Goal: Task Accomplishment & Management: Complete application form

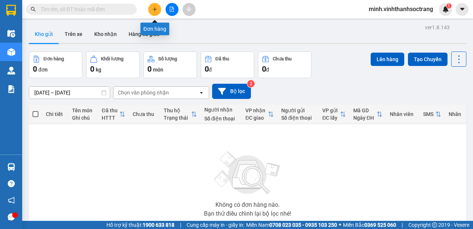
click at [157, 13] on button at bounding box center [154, 9] width 13 height 13
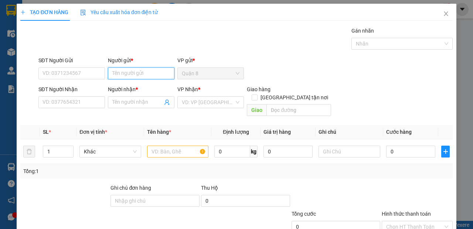
click at [132, 75] on input "Người gửi *" at bounding box center [141, 73] width 67 height 12
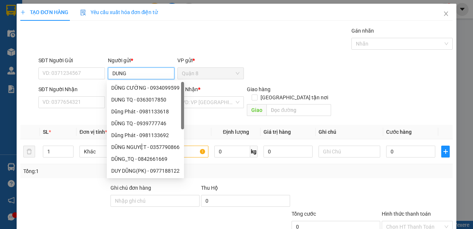
type input "DUNG K"
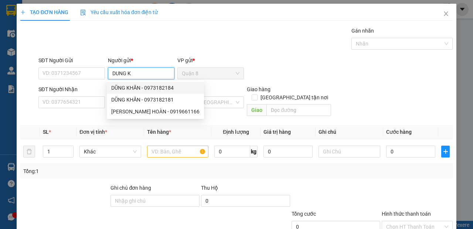
click at [155, 87] on div "DŨNG KHĂN - 0973182184" at bounding box center [155, 88] width 88 height 8
type input "0973182184"
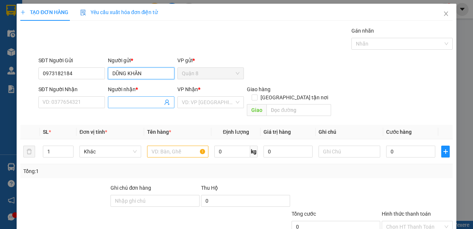
type input "DŨNG KHĂN"
click at [165, 101] on icon "user-add" at bounding box center [167, 102] width 5 height 6
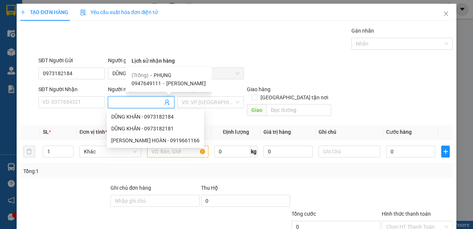
click at [163, 75] on span "PHỤNG" at bounding box center [163, 75] width 18 height 6
type input "PHỤNG"
type input "12"
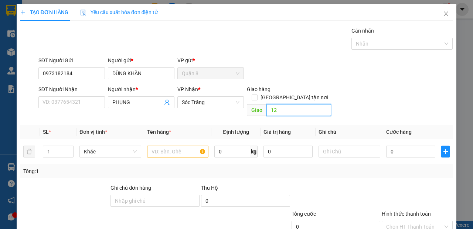
click at [291, 104] on input "12" at bounding box center [299, 110] width 64 height 12
click at [182, 145] on input "text" at bounding box center [178, 151] width 62 height 12
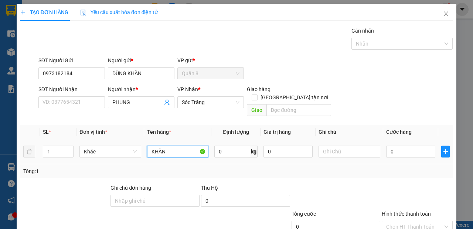
type input "KHĂN"
type input "100"
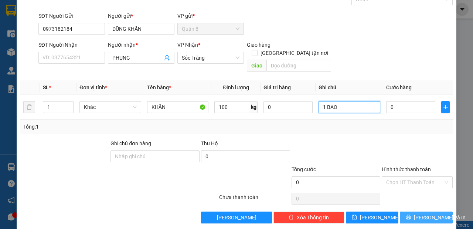
type input "1 BAO"
click at [430, 211] on button "[PERSON_NAME] và In" at bounding box center [426, 217] width 53 height 12
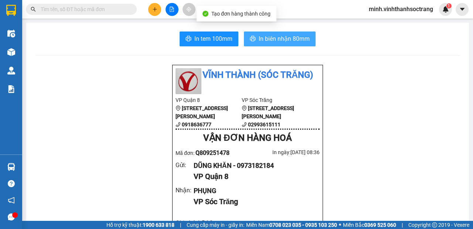
click at [284, 40] on span "In biên nhận 80mm" at bounding box center [284, 38] width 51 height 9
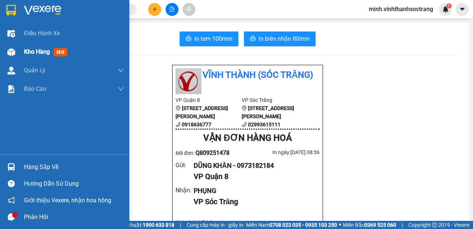
click at [16, 49] on div at bounding box center [11, 51] width 13 height 13
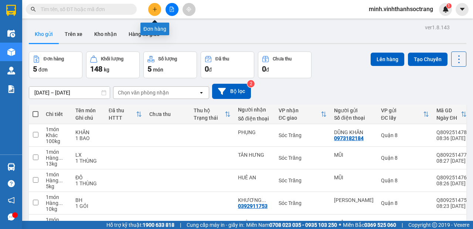
click at [154, 7] on icon "plus" at bounding box center [154, 9] width 5 height 5
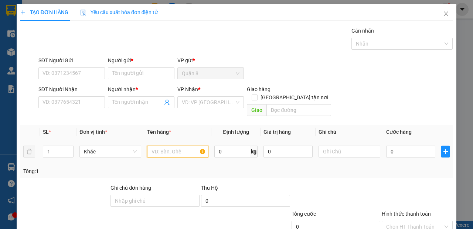
click at [187, 145] on input "text" at bounding box center [178, 151] width 62 height 12
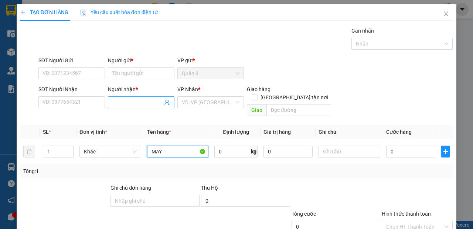
type input "MÁY"
type input "120"
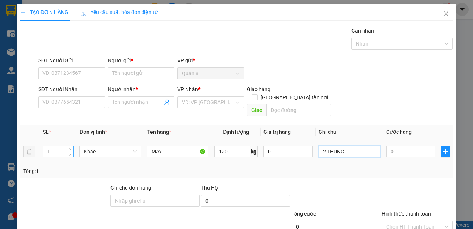
type input "2 THÙNG"
click at [61, 146] on input "1" at bounding box center [58, 151] width 30 height 11
type input "2"
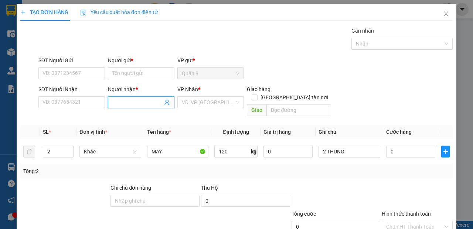
click at [133, 105] on input "Người nhận *" at bounding box center [137, 102] width 50 height 8
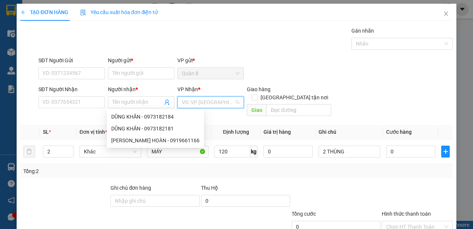
drag, startPoint x: 186, startPoint y: 103, endPoint x: 186, endPoint y: 112, distance: 8.5
click at [186, 104] on input "search" at bounding box center [208, 102] width 53 height 11
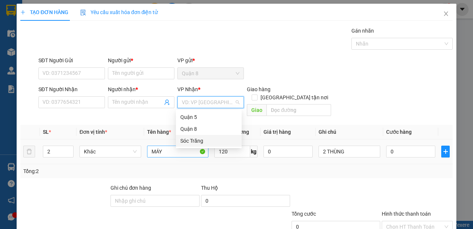
click at [194, 140] on div "Sóc Trăng" at bounding box center [208, 140] width 57 height 8
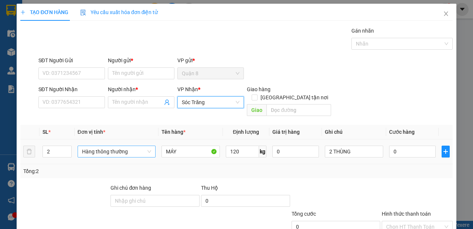
click at [127, 146] on span "Hàng thông thường" at bounding box center [116, 151] width 69 height 11
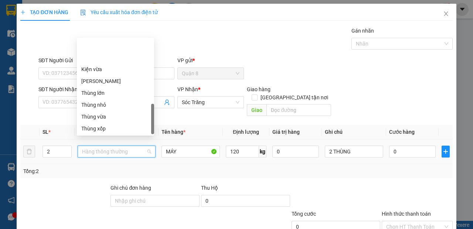
scroll to position [272, 0]
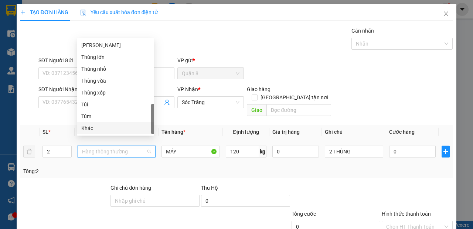
drag, startPoint x: 108, startPoint y: 132, endPoint x: 108, endPoint y: 128, distance: 3.7
click at [108, 132] on div "Khác" at bounding box center [115, 128] width 77 height 12
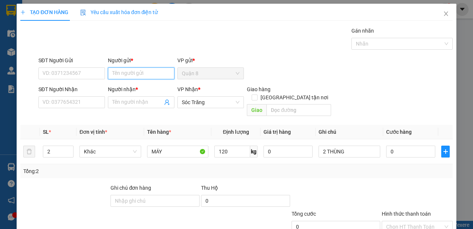
click at [151, 68] on input "Người gửi *" at bounding box center [141, 73] width 67 height 12
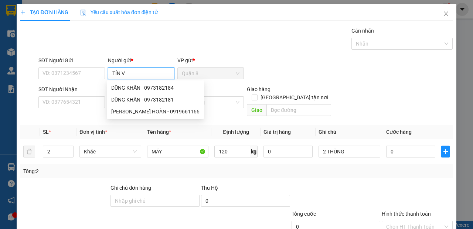
type input "[PERSON_NAME]"
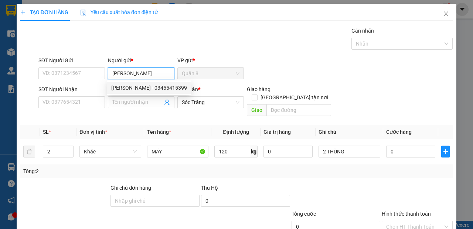
click at [143, 87] on div "[PERSON_NAME] - 03455415399" at bounding box center [149, 88] width 76 height 8
type input "03455415399"
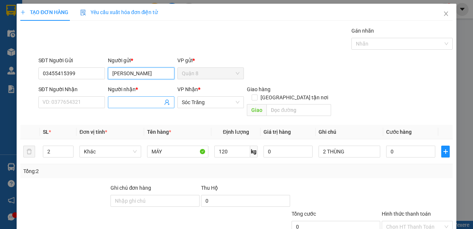
type input "[PERSON_NAME]"
click at [165, 102] on icon "user-add" at bounding box center [167, 102] width 5 height 6
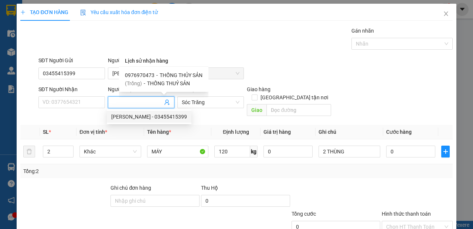
click at [174, 76] on span "THỐNG THỦY SẢN" at bounding box center [181, 75] width 43 height 6
type input "0976970473"
type input "THỐNG THỦY SẢN"
type input "12"
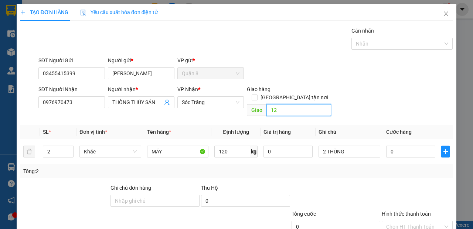
click at [293, 104] on input "12" at bounding box center [299, 110] width 64 height 12
click at [400, 147] on input "0" at bounding box center [410, 151] width 49 height 12
type input "4"
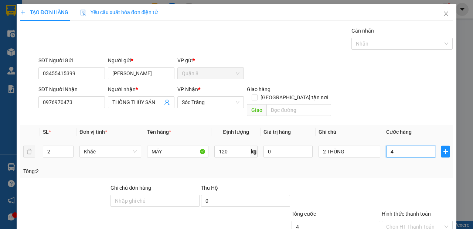
type input "40"
type input "400"
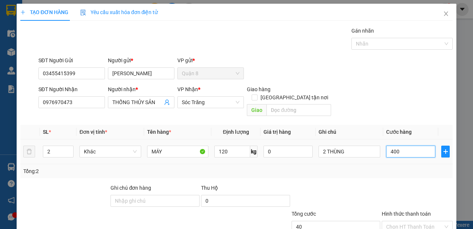
type input "400"
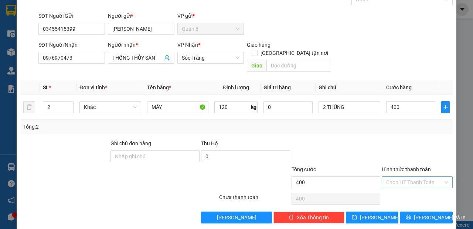
type input "400.000"
click at [404, 176] on input "Hình thức thanh toán" at bounding box center [414, 181] width 57 height 11
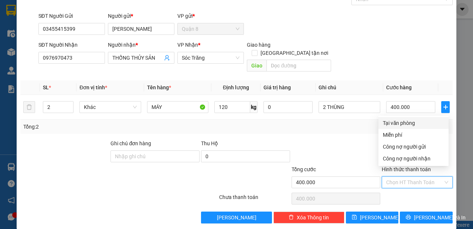
click at [390, 122] on div "Tại văn phòng" at bounding box center [413, 123] width 61 height 8
type input "0"
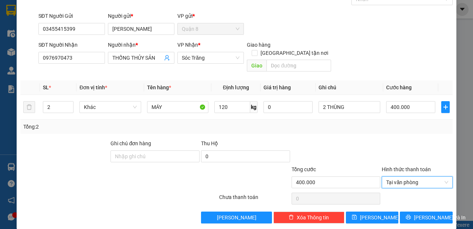
scroll to position [0, 0]
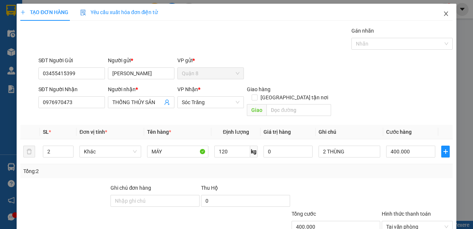
click at [443, 16] on icon "close" at bounding box center [446, 14] width 6 height 6
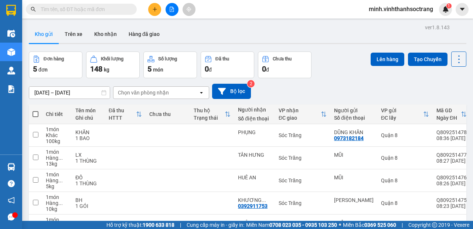
click at [87, 12] on input "text" at bounding box center [84, 9] width 87 height 8
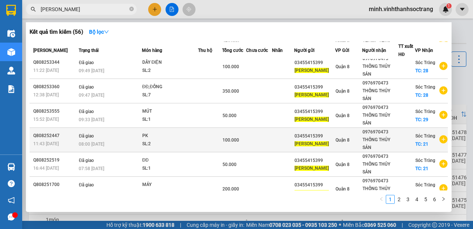
scroll to position [113, 0]
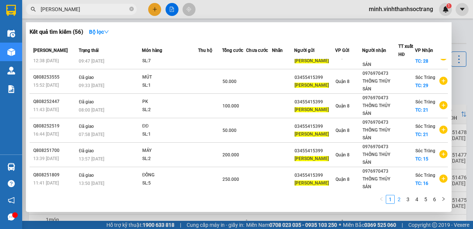
type input "[PERSON_NAME]"
click at [400, 199] on link "2" at bounding box center [399, 199] width 8 height 8
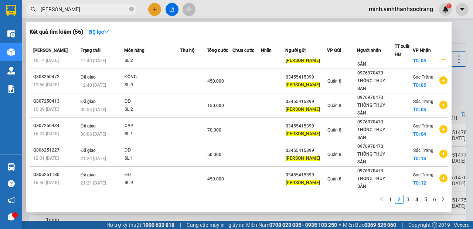
scroll to position [79, 0]
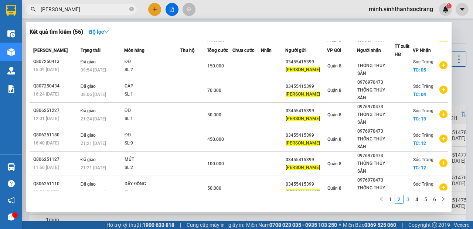
click at [407, 200] on link "3" at bounding box center [408, 199] width 8 height 8
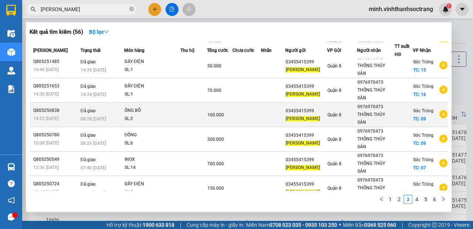
scroll to position [112, 0]
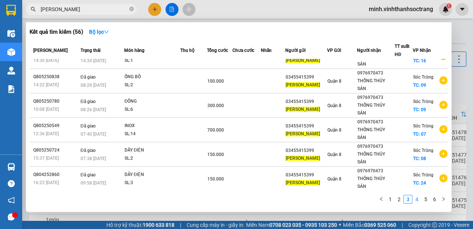
click at [419, 200] on link "4" at bounding box center [417, 199] width 8 height 8
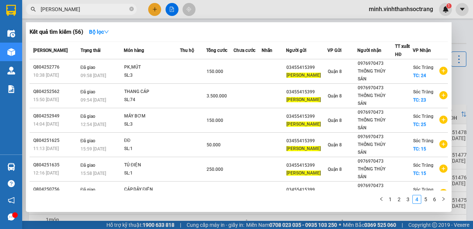
scroll to position [79, 0]
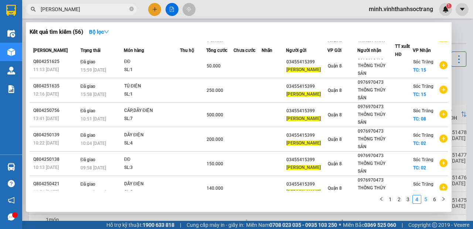
click at [425, 200] on link "5" at bounding box center [426, 199] width 8 height 8
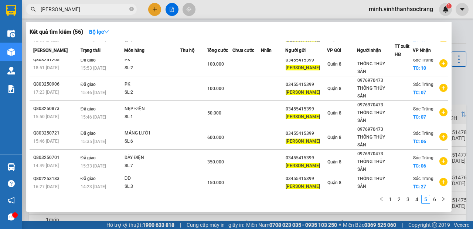
click at [436, 200] on link "6" at bounding box center [435, 199] width 8 height 8
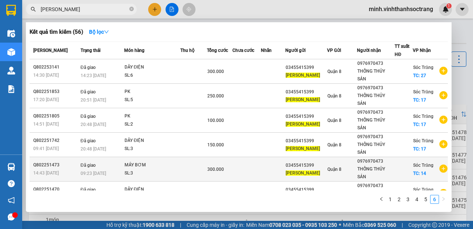
scroll to position [15, 0]
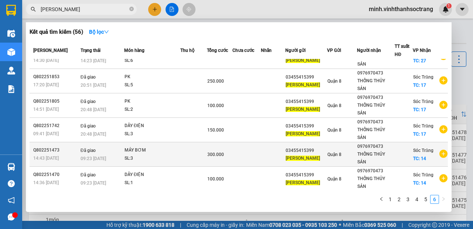
click at [257, 152] on td at bounding box center [247, 154] width 28 height 24
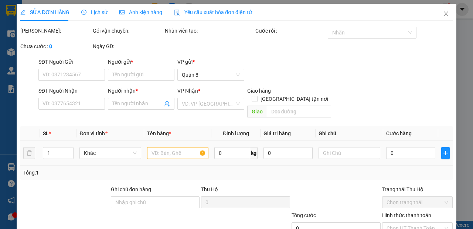
type input "03455415399"
type input "[PERSON_NAME]"
type input "0976970473"
type input "THỐNG THỦY SẢN"
checkbox input "true"
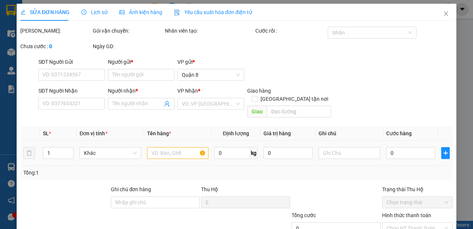
type input "14"
type input "300.000"
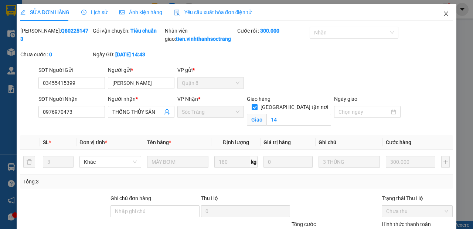
click at [443, 12] on icon "close" at bounding box center [446, 14] width 6 height 6
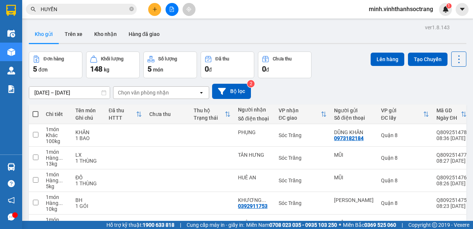
click at [88, 10] on input "HUYỀN" at bounding box center [84, 9] width 87 height 8
type input "H"
click at [153, 7] on icon "plus" at bounding box center [154, 9] width 5 height 5
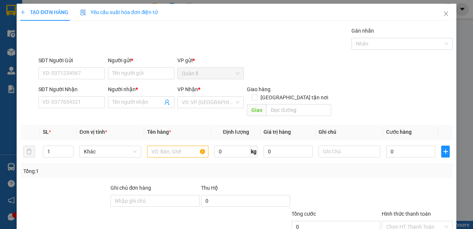
click at [143, 67] on div "Người gửi *" at bounding box center [141, 61] width 67 height 11
click at [155, 71] on input "Người gửi *" at bounding box center [141, 73] width 67 height 12
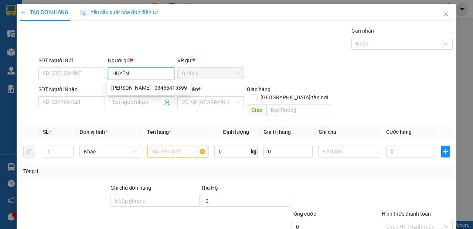
type input "HUYỀN"
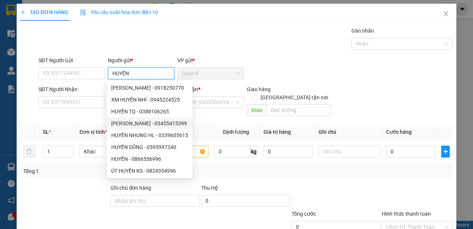
click at [156, 121] on div "[PERSON_NAME] - 03455415399" at bounding box center [149, 123] width 77 height 8
type input "03455415399"
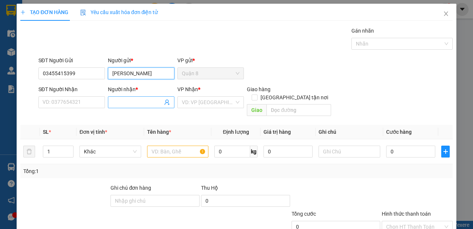
type input "[PERSON_NAME]"
click at [166, 101] on icon "user-add" at bounding box center [167, 102] width 6 height 6
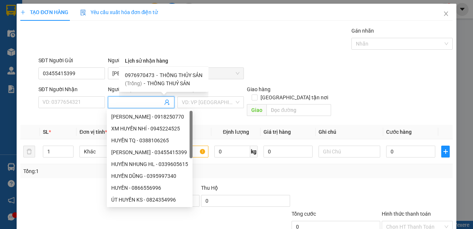
click at [167, 74] on span "THỐNG THỦY SẢN" at bounding box center [181, 75] width 43 height 6
type input "0976970473"
type input "THỐNG THỦY SẢN"
type input "12"
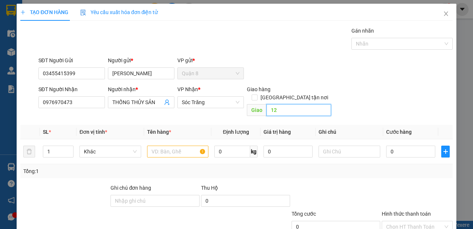
click at [292, 104] on input "12" at bounding box center [299, 110] width 64 height 12
click at [51, 146] on input "1" at bounding box center [58, 151] width 30 height 11
type input "2"
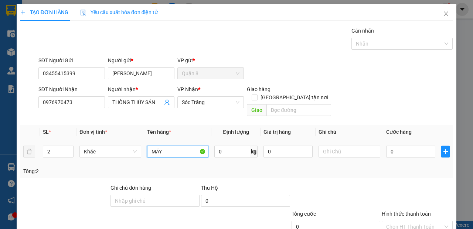
type input "MÁY"
type input "120"
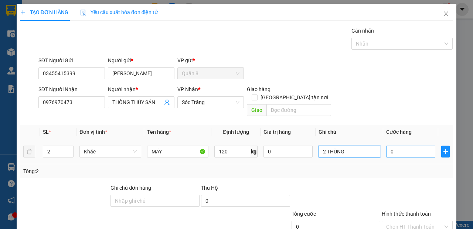
type input "2 THÙNG"
click at [399, 146] on input "0" at bounding box center [410, 151] width 49 height 12
type input "2"
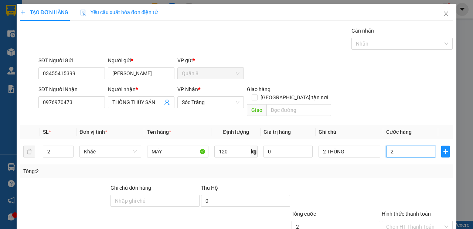
type input "20"
type input "200"
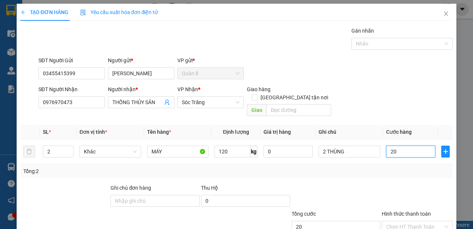
type input "200"
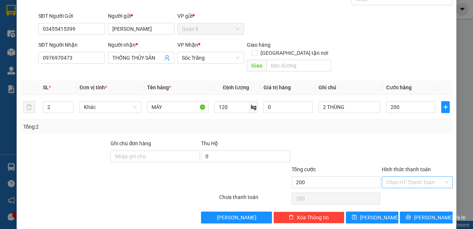
type input "200.000"
click at [415, 176] on input "Hình thức thanh toán" at bounding box center [414, 181] width 57 height 11
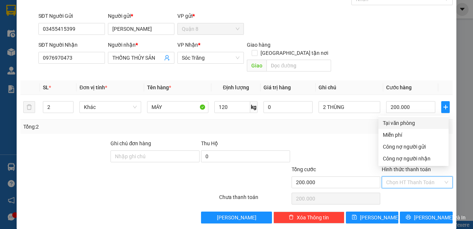
click at [403, 125] on div "Tại văn phòng" at bounding box center [413, 123] width 61 height 8
type input "0"
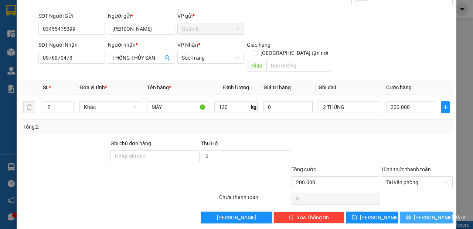
click at [415, 211] on button "[PERSON_NAME] và In" at bounding box center [426, 217] width 53 height 12
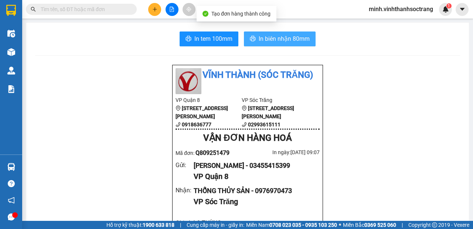
click at [263, 38] on span "In biên nhận 80mm" at bounding box center [284, 38] width 51 height 9
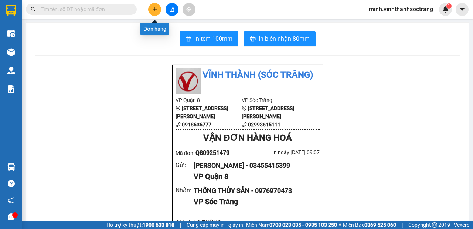
click at [153, 11] on icon "plus" at bounding box center [154, 9] width 5 height 5
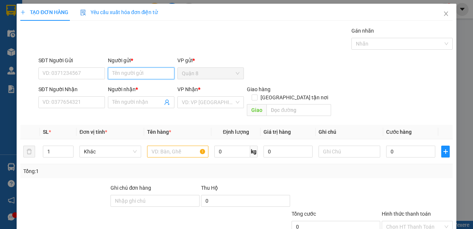
drag, startPoint x: 143, startPoint y: 75, endPoint x: 147, endPoint y: 60, distance: 16.0
click at [144, 73] on input "Người gửi *" at bounding box center [141, 73] width 67 height 12
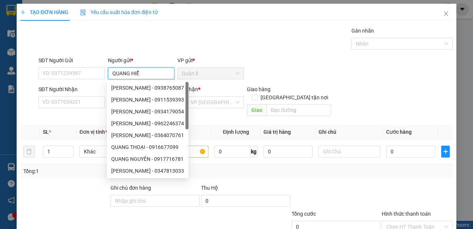
type input "[PERSON_NAME]"
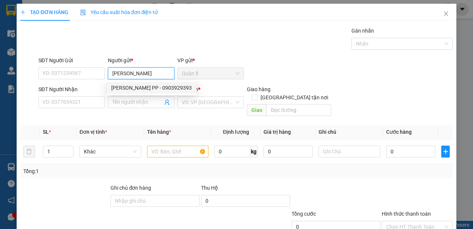
click at [163, 88] on div "[PERSON_NAME] PP - 0903929393" at bounding box center [151, 88] width 81 height 8
type input "0903929393"
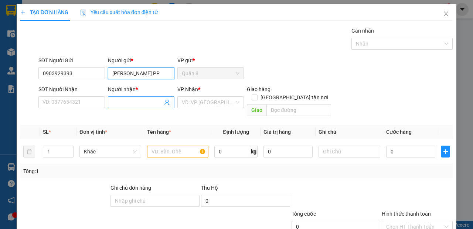
type input "[PERSON_NAME] PP"
click at [166, 100] on icon "user-add" at bounding box center [167, 102] width 6 height 6
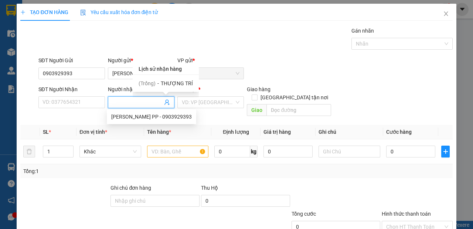
click at [175, 84] on span "THƯỢNG TRÍ" at bounding box center [177, 83] width 32 height 6
type input "THƯỢNG TRÍ"
type input "26"
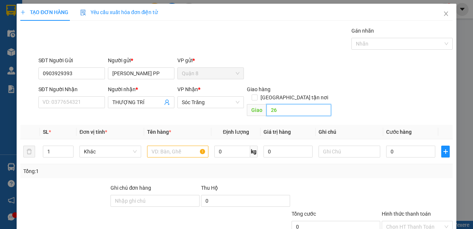
click at [274, 104] on input "26" at bounding box center [299, 110] width 64 height 12
click at [50, 146] on input "1" at bounding box center [58, 151] width 30 height 11
type input "40"
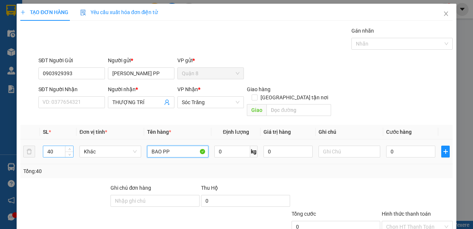
type input "BAO PP"
type input "1200"
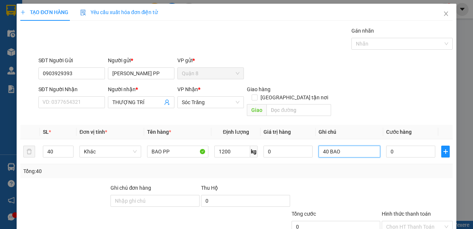
scroll to position [44, 0]
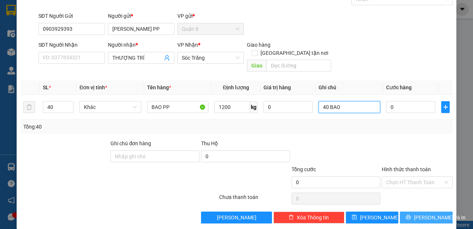
type input "40 BAO"
click at [429, 213] on span "[PERSON_NAME] và In" at bounding box center [440, 217] width 52 height 8
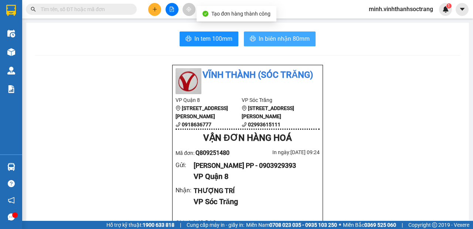
drag, startPoint x: 277, startPoint y: 37, endPoint x: 297, endPoint y: 63, distance: 33.0
click at [277, 38] on span "In biên nhận 80mm" at bounding box center [284, 38] width 51 height 9
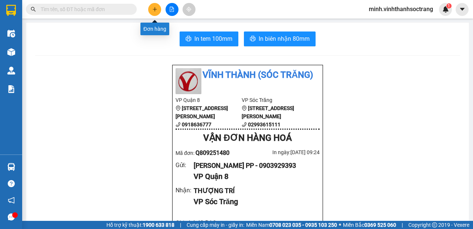
click at [154, 11] on icon "plus" at bounding box center [154, 9] width 5 height 5
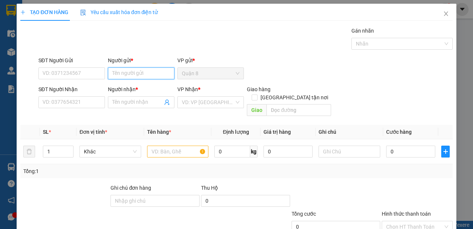
drag, startPoint x: 148, startPoint y: 74, endPoint x: 141, endPoint y: 72, distance: 7.1
click at [147, 74] on input "Người gửi *" at bounding box center [141, 73] width 67 height 12
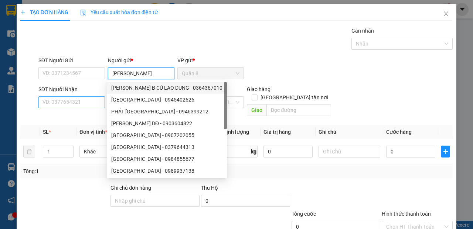
type input "[PERSON_NAME]"
click at [96, 99] on input "SĐT Người Nhận" at bounding box center [71, 102] width 67 height 12
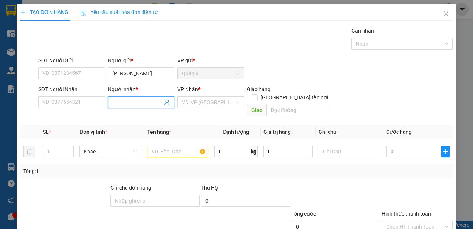
click at [118, 98] on input "Người nhận *" at bounding box center [137, 102] width 50 height 8
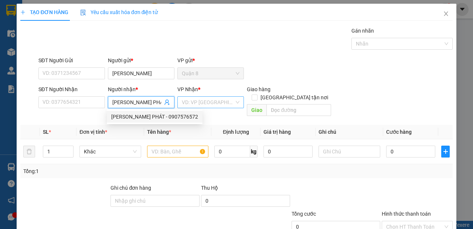
type input "[PERSON_NAME] PHÁT"
drag, startPoint x: 200, startPoint y: 102, endPoint x: 200, endPoint y: 111, distance: 9.3
click at [201, 107] on input "search" at bounding box center [208, 102] width 53 height 11
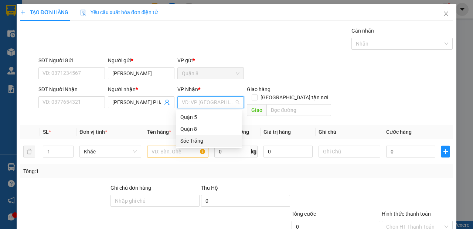
click at [193, 136] on div "Sóc Trăng" at bounding box center [208, 140] width 57 height 8
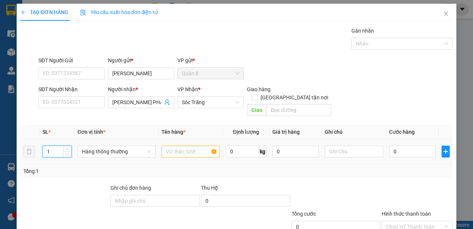
click at [59, 146] on input "1" at bounding box center [57, 151] width 28 height 11
type input "2"
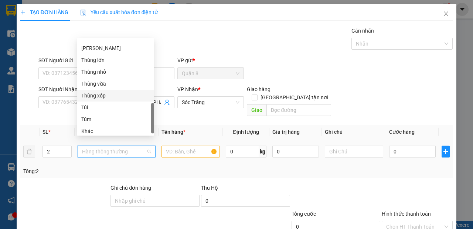
scroll to position [272, 0]
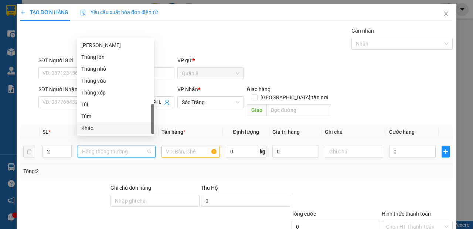
drag, startPoint x: 97, startPoint y: 132, endPoint x: 103, endPoint y: 132, distance: 6.3
click at [97, 132] on div "Khác" at bounding box center [115, 128] width 68 height 8
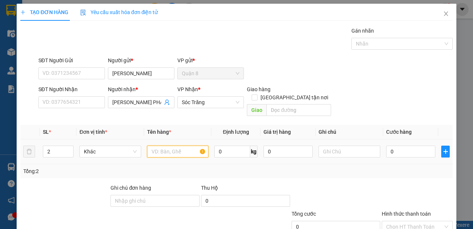
click at [179, 146] on input "text" at bounding box center [178, 151] width 62 height 12
type input "DÂY ĐIỆN"
type input "60"
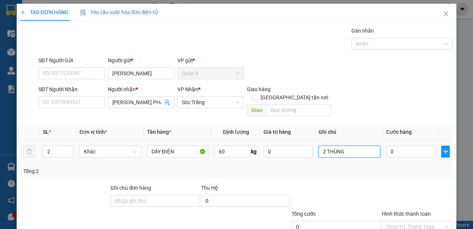
scroll to position [44, 0]
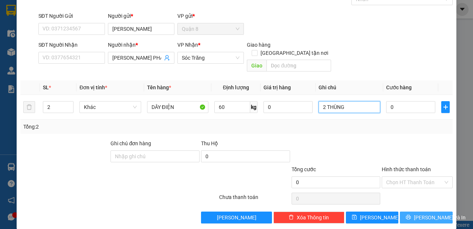
type input "2 THÙNG"
click at [418, 213] on span "[PERSON_NAME] và In" at bounding box center [440, 217] width 52 height 8
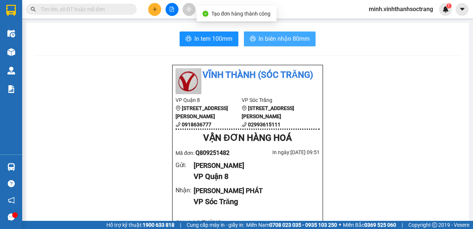
click at [271, 34] on button "In biên nhận 80mm" at bounding box center [280, 38] width 72 height 15
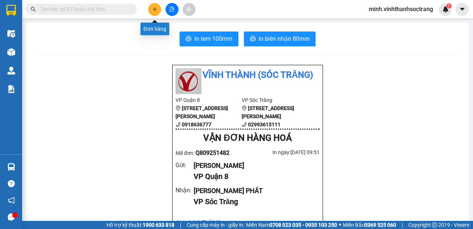
click at [151, 9] on button at bounding box center [154, 9] width 13 height 13
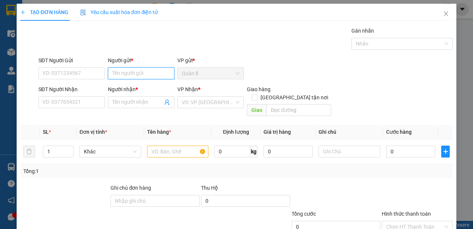
drag, startPoint x: 142, startPoint y: 70, endPoint x: 141, endPoint y: 75, distance: 5.7
click at [141, 75] on input "Người gửi *" at bounding box center [141, 73] width 67 height 12
type input "THÀNH CÔNG"
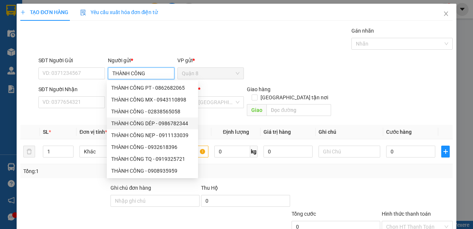
click at [146, 124] on div "THÀNH CÔNG DÉP - 0986782344" at bounding box center [152, 123] width 82 height 8
type input "0986782344"
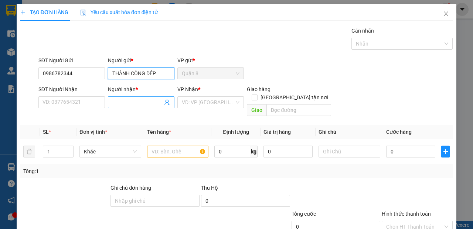
type input "THÀNH CÔNG DÉP"
click at [166, 101] on icon "user-add" at bounding box center [167, 102] width 6 height 6
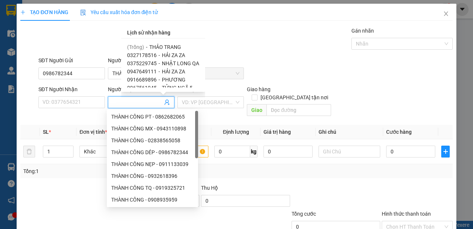
drag, startPoint x: 166, startPoint y: 47, endPoint x: 190, endPoint y: 62, distance: 28.0
click at [166, 47] on span "THẢO TRANG" at bounding box center [165, 47] width 32 height 6
type input "THẢO TRANG"
type input "09"
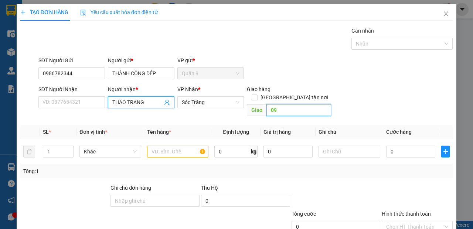
click at [307, 104] on input "09" at bounding box center [299, 110] width 64 height 12
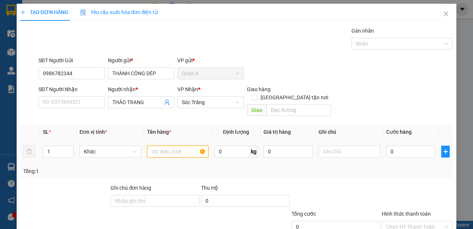
click at [152, 145] on input "text" at bounding box center [178, 151] width 62 height 12
type input "DÉP"
type input "30"
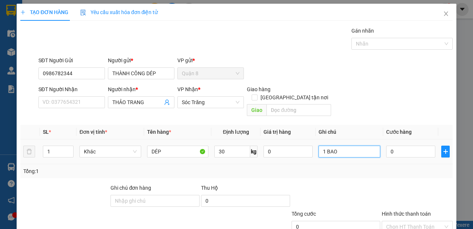
scroll to position [44, 0]
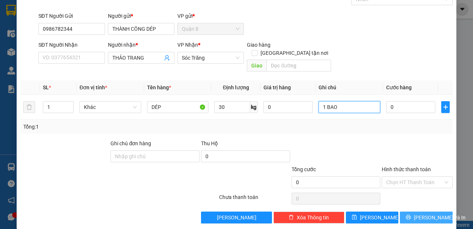
type input "1 BAO"
click at [419, 213] on span "[PERSON_NAME] và In" at bounding box center [440, 217] width 52 height 8
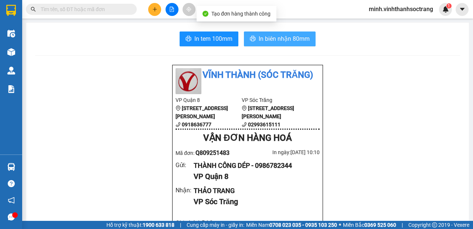
click at [288, 35] on span "In biên nhận 80mm" at bounding box center [284, 38] width 51 height 9
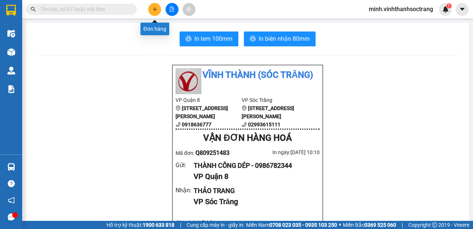
click at [152, 8] on icon "plus" at bounding box center [154, 9] width 5 height 5
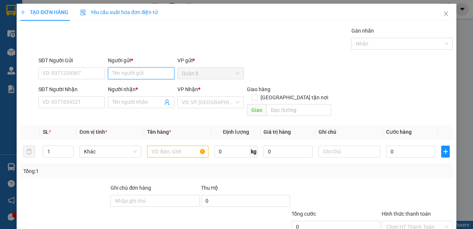
click at [145, 78] on input "Người gửi *" at bounding box center [141, 73] width 67 height 12
type input "[PERSON_NAME]"
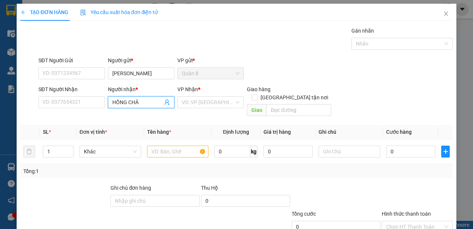
type input "HỒNG CHÂU"
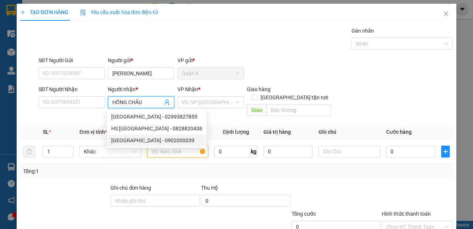
click at [156, 136] on div "[GEOGRAPHIC_DATA] - 0902000039" at bounding box center [157, 140] width 100 height 12
type input "0902000039"
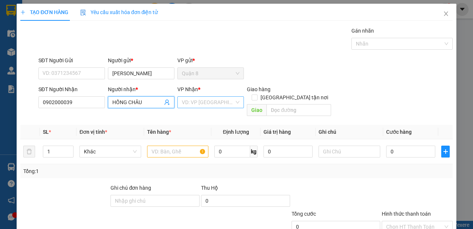
type input "HỒNG CHÂU"
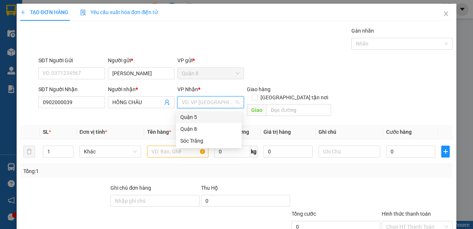
click at [185, 105] on input "search" at bounding box center [208, 102] width 53 height 11
click at [192, 145] on div "Sóc Trăng" at bounding box center [209, 141] width 66 height 12
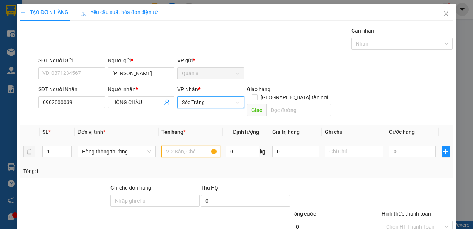
click at [166, 145] on input "text" at bounding box center [191, 151] width 58 height 12
type input "MP"
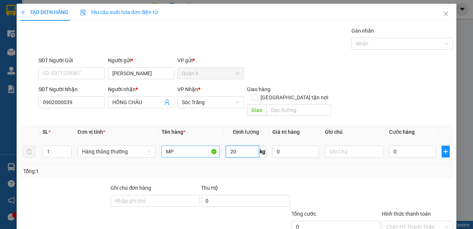
type input "20"
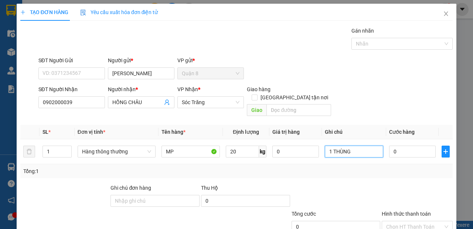
scroll to position [44, 0]
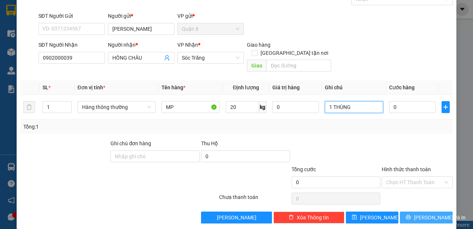
type input "1 THÙNG"
click at [416, 213] on span "[PERSON_NAME] và In" at bounding box center [440, 217] width 52 height 8
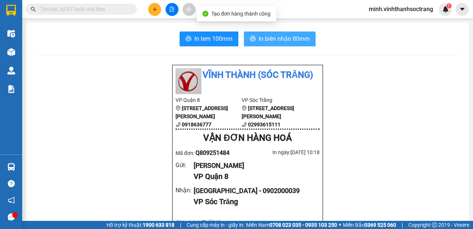
click at [263, 34] on button "In biên nhận 80mm" at bounding box center [280, 38] width 72 height 15
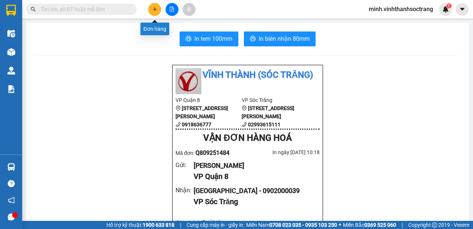
click at [153, 10] on icon "plus" at bounding box center [154, 9] width 5 height 5
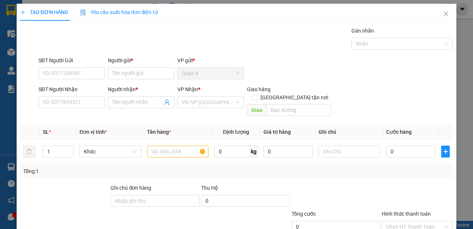
click at [133, 64] on div "Người gửi *" at bounding box center [141, 60] width 67 height 8
click at [133, 67] on input "Người gửi *" at bounding box center [141, 73] width 67 height 12
click at [134, 65] on div "Người gửi *" at bounding box center [141, 61] width 67 height 11
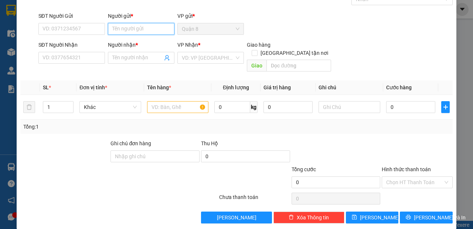
click at [143, 29] on input "Người gửi *" at bounding box center [141, 29] width 67 height 12
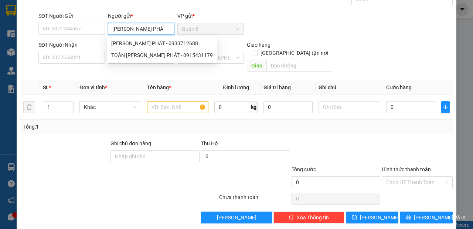
type input "[PERSON_NAME] PHÁT"
click at [153, 40] on div "[PERSON_NAME] PHÁT - 0933712688" at bounding box center [162, 43] width 102 height 8
type input "0933712688"
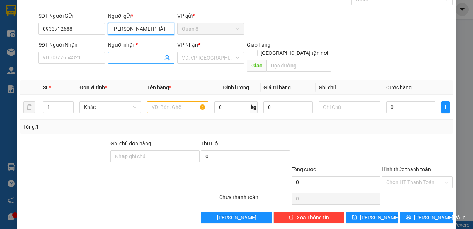
type input "[PERSON_NAME] PHÁT"
click at [166, 57] on icon "user-add" at bounding box center [167, 58] width 5 height 6
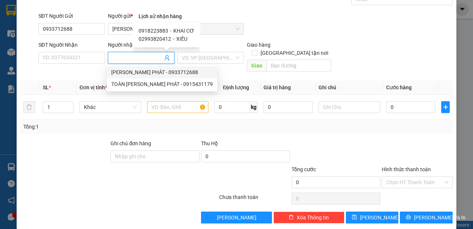
click at [173, 40] on span "-" at bounding box center [173, 39] width 1 height 6
type input "02993820412"
type input "XIẾU"
type input "29"
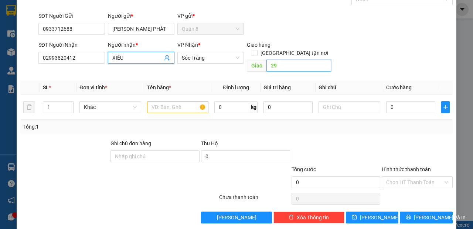
click at [283, 60] on input "29" at bounding box center [299, 66] width 64 height 12
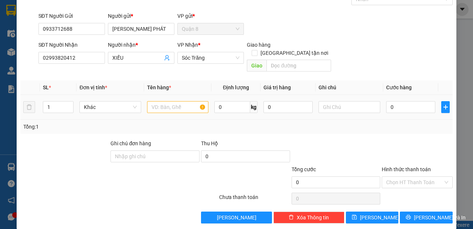
drag, startPoint x: 61, startPoint y: 97, endPoint x: 56, endPoint y: 89, distance: 9.8
click at [61, 101] on input "1" at bounding box center [58, 106] width 30 height 11
type input "3"
type input "GIẤY"
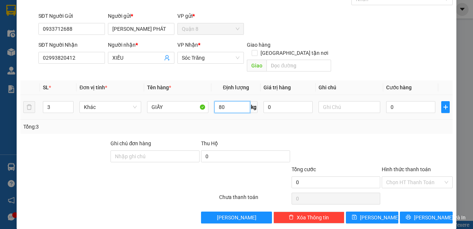
type input "8"
type input "90"
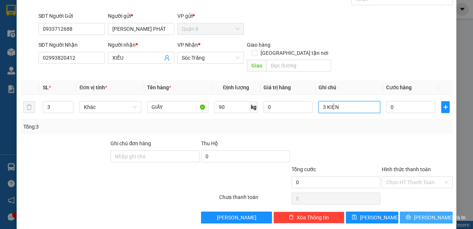
type input "3 KIỆN"
click at [418, 213] on span "[PERSON_NAME] và In" at bounding box center [440, 217] width 52 height 8
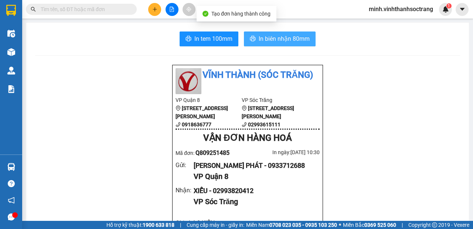
click at [281, 44] on button "In biên nhận 80mm" at bounding box center [280, 38] width 72 height 15
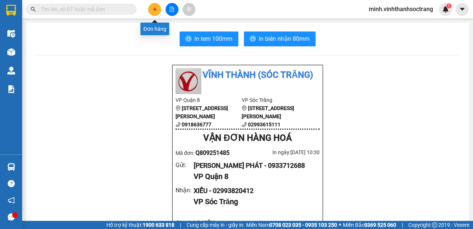
click at [153, 13] on button at bounding box center [154, 9] width 13 height 13
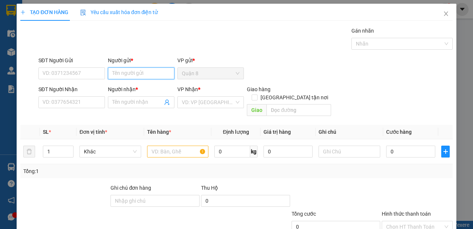
click at [151, 74] on input "Người gửi *" at bounding box center [141, 73] width 67 height 12
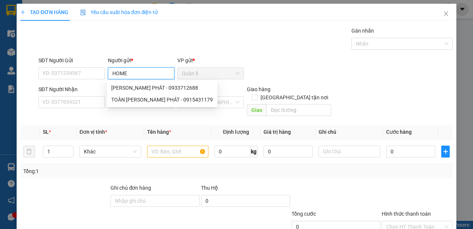
type input "HOME"
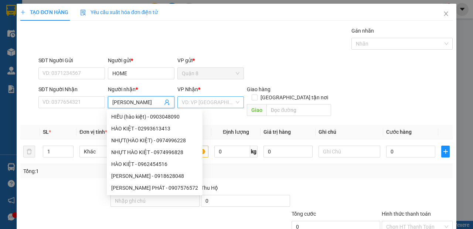
type input "[PERSON_NAME]"
click at [212, 105] on input "search" at bounding box center [208, 102] width 53 height 11
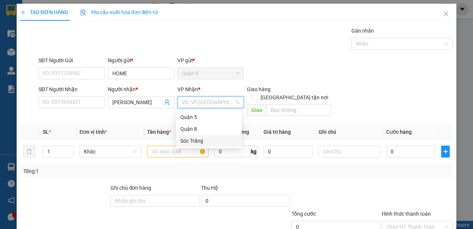
drag, startPoint x: 199, startPoint y: 141, endPoint x: 179, endPoint y: 144, distance: 19.9
click at [198, 141] on div "Sóc Trăng" at bounding box center [208, 140] width 57 height 8
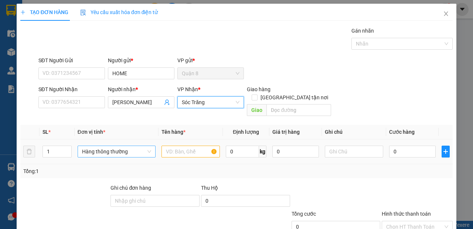
click at [131, 146] on span "Hàng thông thường" at bounding box center [116, 151] width 69 height 11
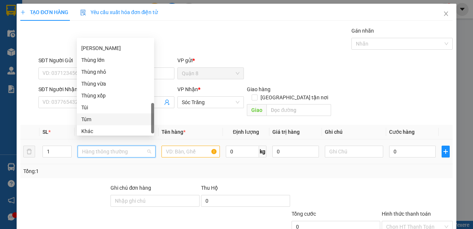
scroll to position [272, 0]
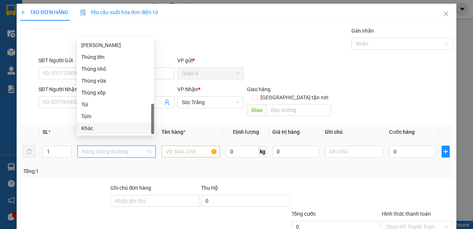
click at [114, 126] on div "Khác" at bounding box center [115, 128] width 68 height 8
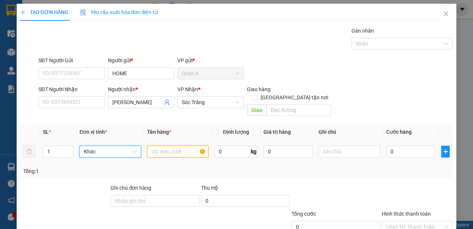
click at [160, 145] on input "text" at bounding box center [178, 151] width 62 height 12
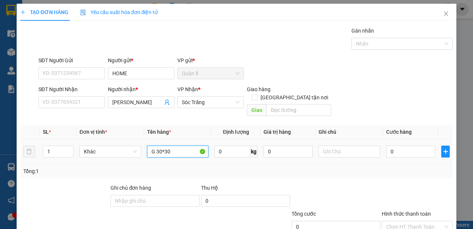
type input "G 30*30"
type input "1"
type input "80"
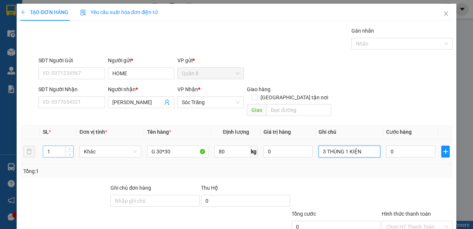
type input "3 THÙNG 1 KIỆN"
click at [50, 146] on input "1" at bounding box center [58, 151] width 30 height 11
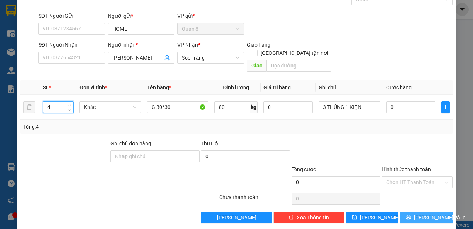
type input "4"
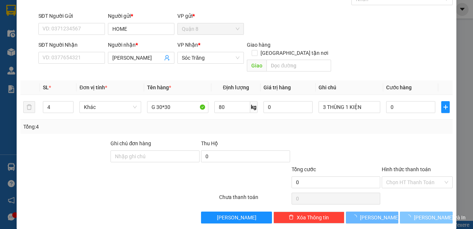
click at [411, 211] on button "[PERSON_NAME] và In" at bounding box center [426, 217] width 53 height 12
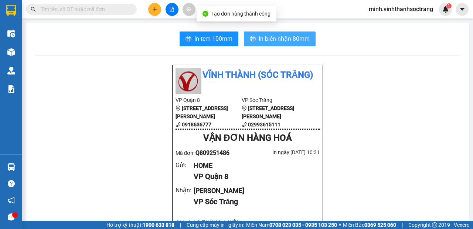
drag, startPoint x: 272, startPoint y: 29, endPoint x: 277, endPoint y: 41, distance: 13.5
click at [278, 41] on span "In biên nhận 80mm" at bounding box center [284, 38] width 51 height 9
click at [274, 36] on span "In biên nhận 80mm" at bounding box center [284, 38] width 51 height 9
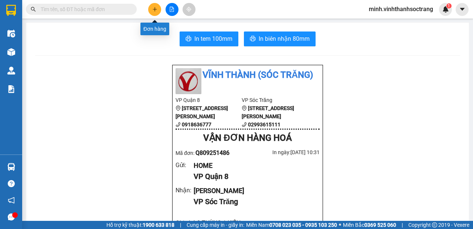
click at [156, 13] on button at bounding box center [154, 9] width 13 height 13
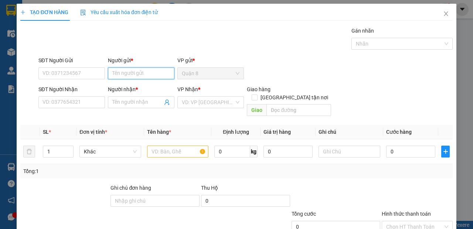
click at [142, 72] on input "Người gửi *" at bounding box center [141, 73] width 67 height 12
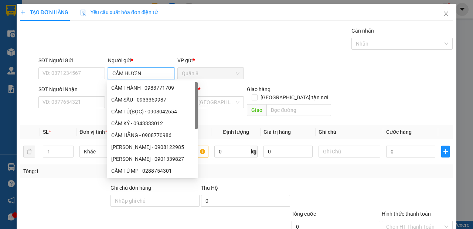
type input "[PERSON_NAME]"
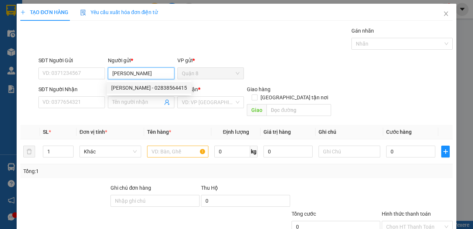
drag, startPoint x: 154, startPoint y: 89, endPoint x: 158, endPoint y: 90, distance: 4.0
click at [154, 89] on div "[PERSON_NAME] - 02838564415" at bounding box center [149, 88] width 76 height 8
type input "02838564415"
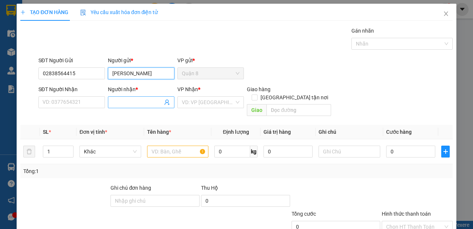
type input "[PERSON_NAME]"
click at [165, 101] on icon "user-add" at bounding box center [167, 102] width 5 height 6
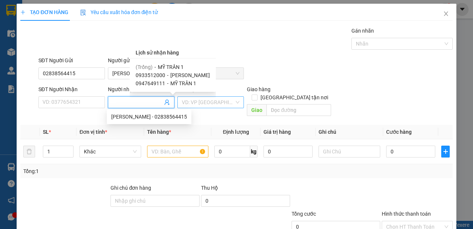
click at [197, 104] on input "search" at bounding box center [208, 102] width 53 height 11
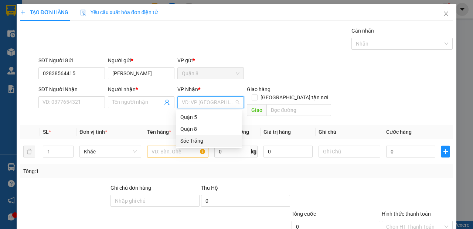
click at [195, 142] on div "Sóc Trăng" at bounding box center [208, 140] width 57 height 8
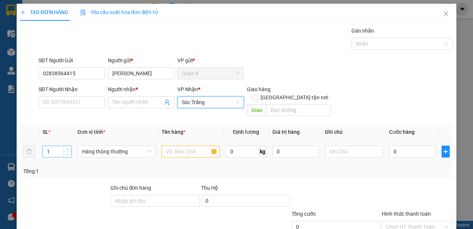
click at [55, 146] on input "1" at bounding box center [57, 151] width 28 height 11
type input "10"
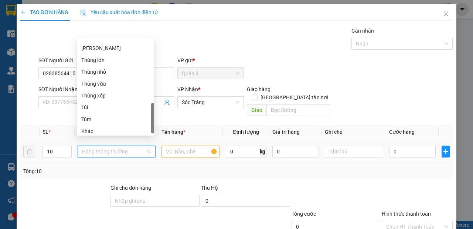
scroll to position [272, 0]
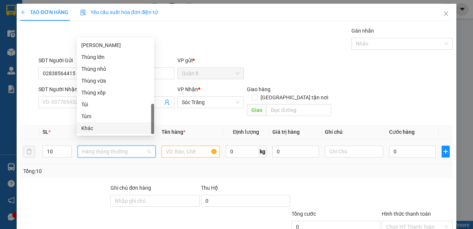
click at [100, 132] on div "Khác" at bounding box center [115, 128] width 68 height 8
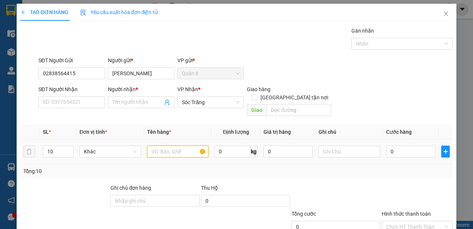
click at [164, 148] on input "text" at bounding box center [178, 151] width 62 height 12
type input "DẦU ĂN"
type input "300"
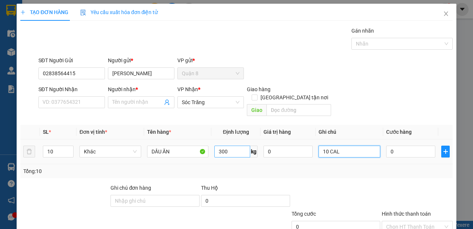
type input "10 CAL"
click at [242, 145] on input "300" at bounding box center [232, 151] width 36 height 12
type input "250"
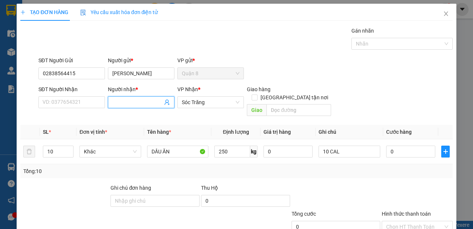
click at [166, 103] on icon "user-add" at bounding box center [167, 102] width 6 height 6
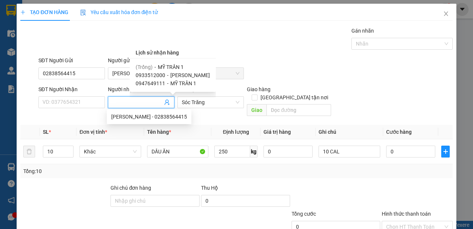
click at [176, 66] on span "MỸ TRÂN 1" at bounding box center [171, 67] width 26 height 6
type input "MỸ TRÂN 1"
type input "15"
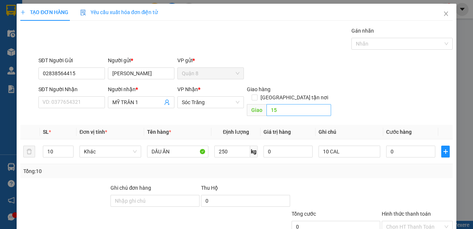
click at [291, 107] on div "Giao hàng [GEOGRAPHIC_DATA] tận nơi Giao 15" at bounding box center [289, 102] width 84 height 34
click at [290, 105] on input "15" at bounding box center [299, 110] width 64 height 12
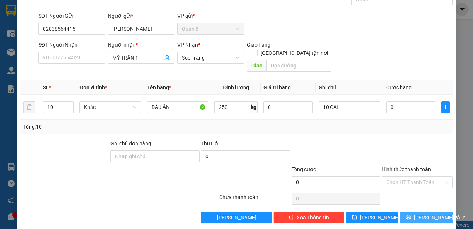
click at [420, 213] on span "[PERSON_NAME] và In" at bounding box center [440, 217] width 52 height 8
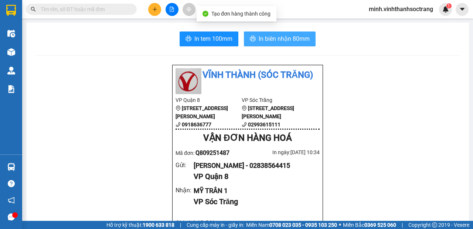
click at [268, 36] on span "In biên nhận 80mm" at bounding box center [284, 38] width 51 height 9
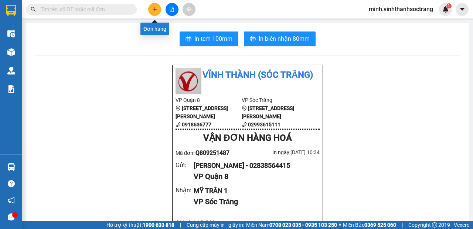
click at [155, 10] on icon "plus" at bounding box center [155, 9] width 0 height 4
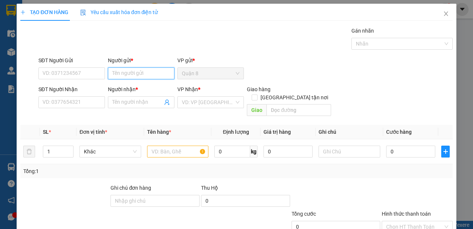
click at [138, 73] on input "Người gửi *" at bounding box center [141, 73] width 67 height 12
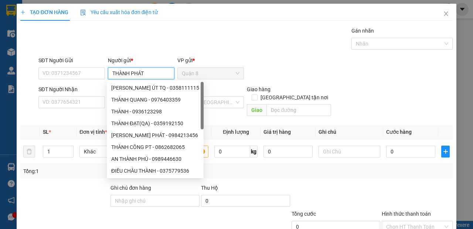
type input "THÀNH PHÁT"
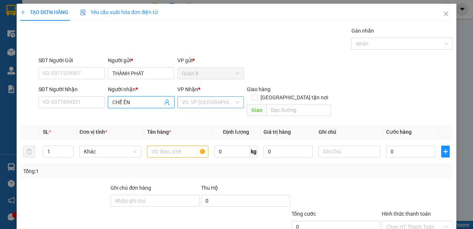
type input "CHẾ ÊN"
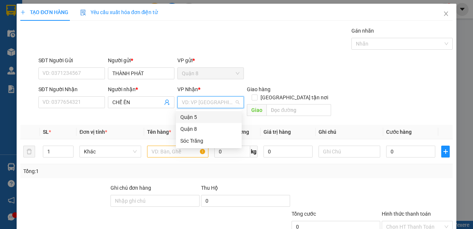
click at [190, 103] on input "search" at bounding box center [208, 102] width 53 height 11
drag, startPoint x: 184, startPoint y: 138, endPoint x: 175, endPoint y: 152, distance: 17.1
click at [184, 138] on div "Sóc Trăng" at bounding box center [208, 140] width 57 height 8
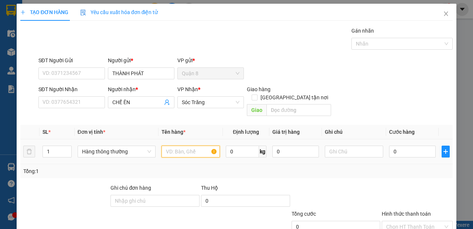
click at [175, 147] on input "text" at bounding box center [191, 151] width 58 height 12
type input "GIA VỊ"
type input "25"
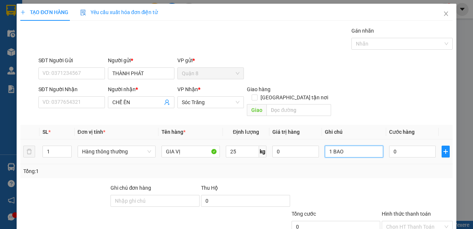
scroll to position [44, 0]
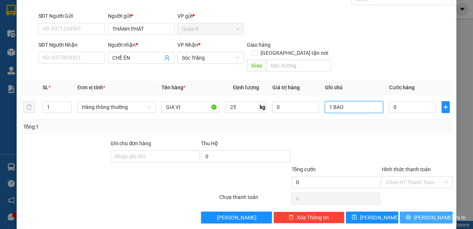
type input "1 BAO"
click at [407, 211] on button "[PERSON_NAME] và In" at bounding box center [426, 217] width 53 height 12
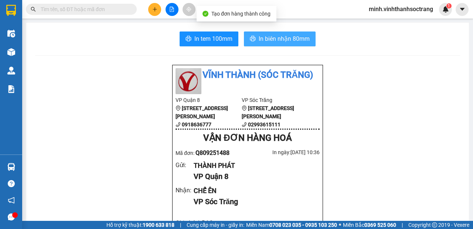
click at [276, 44] on button "In biên nhận 80mm" at bounding box center [280, 38] width 72 height 15
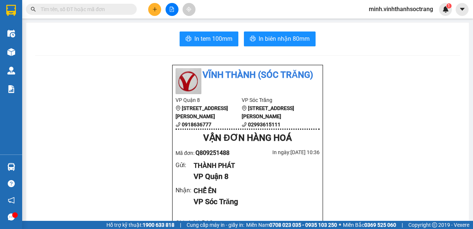
click at [152, 9] on icon "plus" at bounding box center [154, 9] width 5 height 5
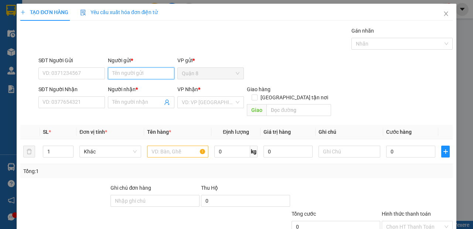
click at [138, 72] on input "Người gửi *" at bounding box center [141, 73] width 67 height 12
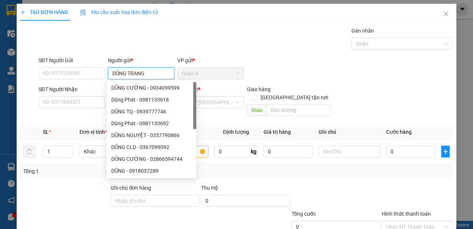
type input "DŨNG TRANG"
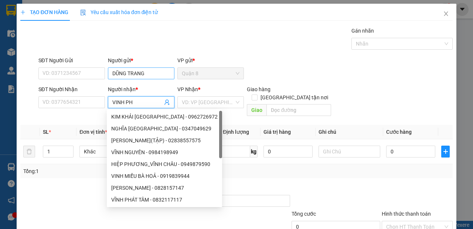
type input "VINH PHÚ"
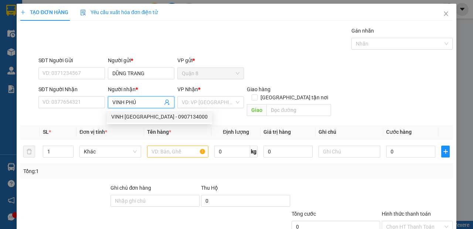
click at [164, 117] on div "VINH [GEOGRAPHIC_DATA] - 0907134000" at bounding box center [159, 116] width 97 height 8
type input "0907134000"
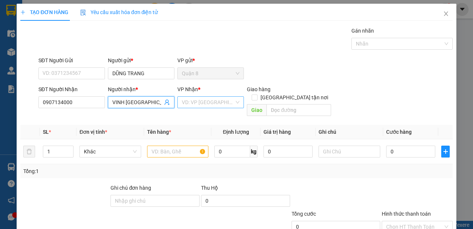
type input "VINH [GEOGRAPHIC_DATA]"
click at [184, 104] on input "search" at bounding box center [208, 102] width 53 height 11
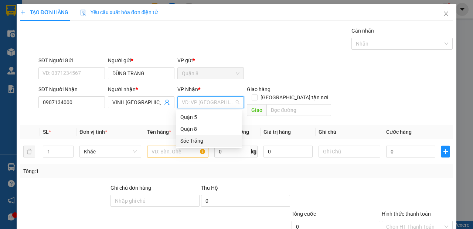
click at [183, 141] on div "Sóc Trăng" at bounding box center [208, 140] width 57 height 8
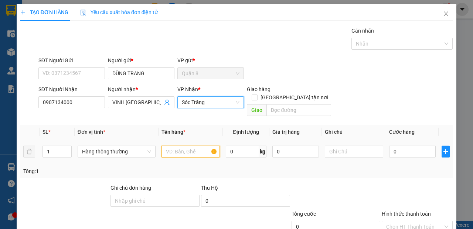
click at [171, 146] on input "text" at bounding box center [191, 151] width 58 height 12
type input "QA"
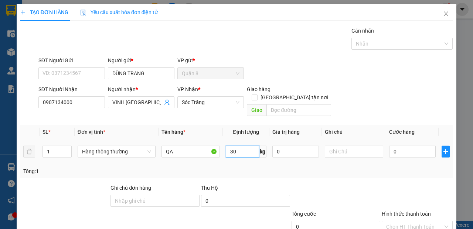
type input "30"
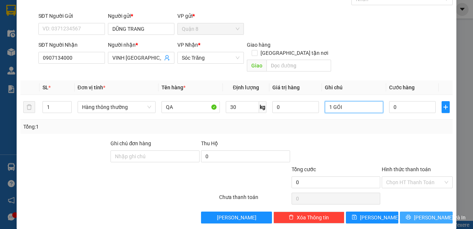
type input "1 GÓI"
click at [418, 213] on span "[PERSON_NAME] và In" at bounding box center [440, 217] width 52 height 8
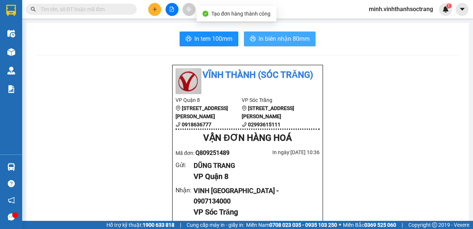
click at [293, 40] on span "In biên nhận 80mm" at bounding box center [284, 38] width 51 height 9
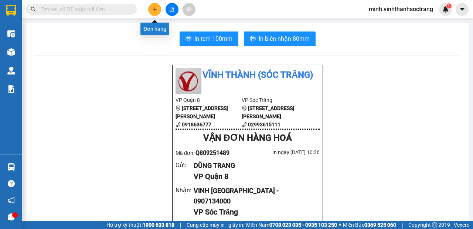
click at [153, 10] on icon "plus" at bounding box center [154, 9] width 5 height 5
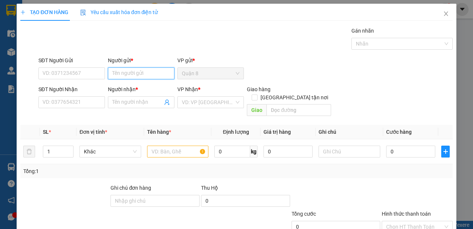
click at [142, 73] on input "Người gửi *" at bounding box center [141, 73] width 67 height 12
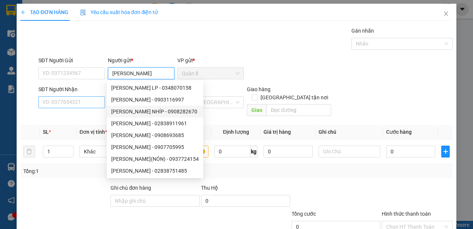
type input "[PERSON_NAME]"
click at [95, 99] on input "SĐT Người Nhận" at bounding box center [71, 102] width 67 height 12
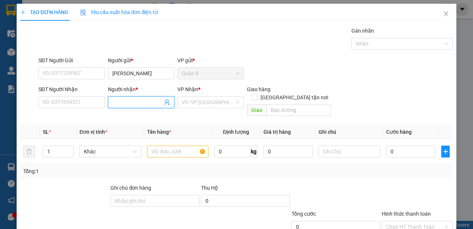
click at [123, 98] on input "Người nhận *" at bounding box center [137, 102] width 50 height 8
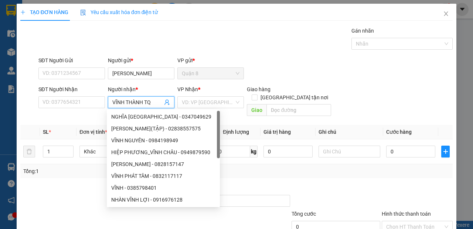
type input "VĨNH THÀNH TQ"
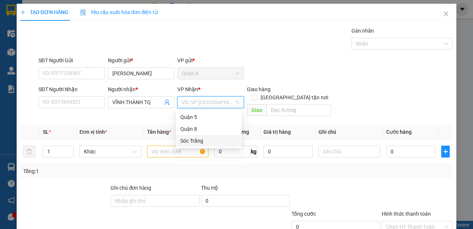
click at [199, 141] on div "Sóc Trăng" at bounding box center [208, 140] width 57 height 8
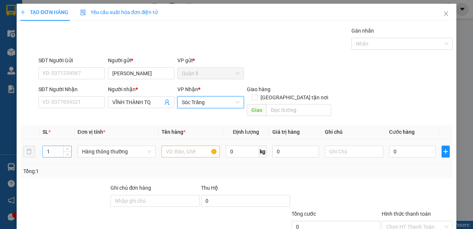
click at [54, 146] on input "1" at bounding box center [57, 151] width 28 height 11
type input "2"
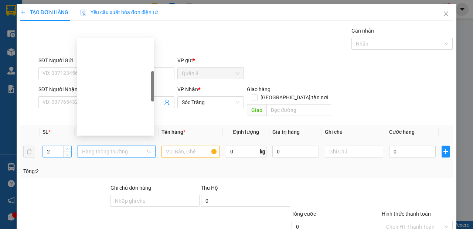
scroll to position [118, 0]
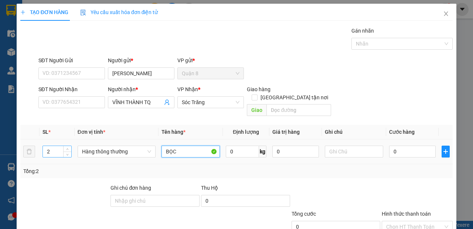
type input "BỌC"
type input "50"
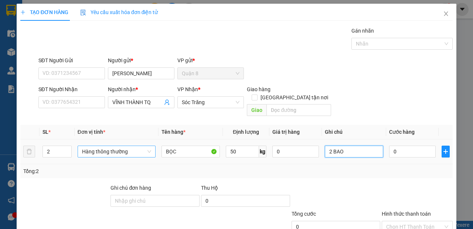
click at [132, 146] on span "Hàng thông thường" at bounding box center [116, 151] width 69 height 11
type input "2 BAO"
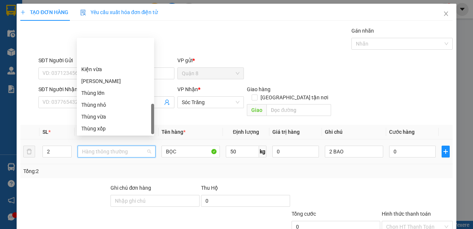
scroll to position [272, 0]
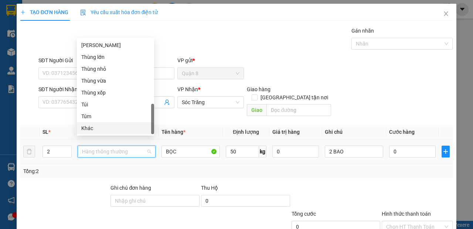
click at [109, 124] on div "Khác" at bounding box center [115, 128] width 68 height 8
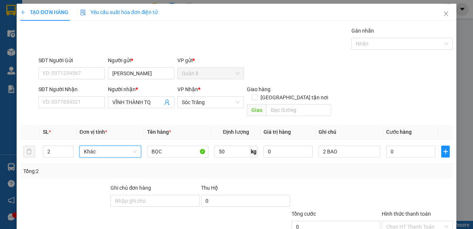
scroll to position [44, 0]
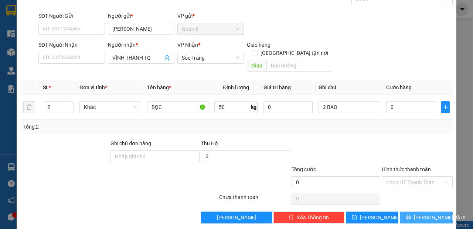
click at [418, 213] on span "[PERSON_NAME] và In" at bounding box center [440, 217] width 52 height 8
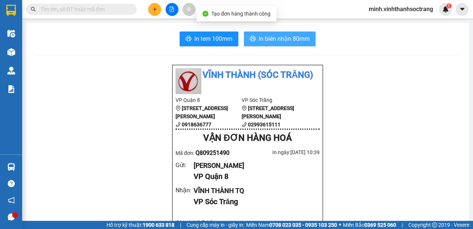
click at [278, 34] on button "In biên nhận 80mm" at bounding box center [280, 38] width 72 height 15
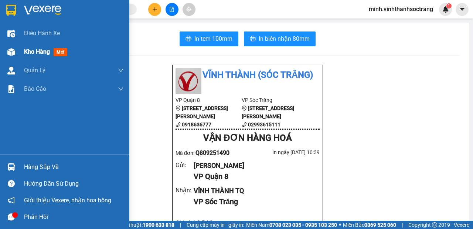
click at [31, 53] on span "Kho hàng" at bounding box center [37, 51] width 26 height 7
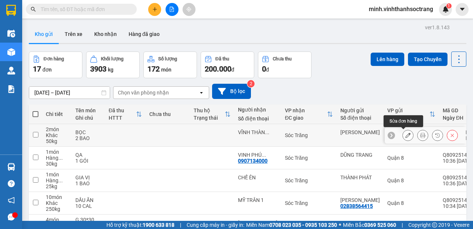
click at [405, 131] on button at bounding box center [408, 135] width 10 height 13
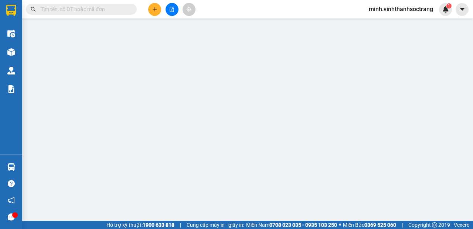
type input "[PERSON_NAME]"
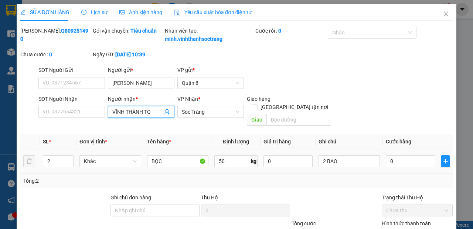
click at [151, 116] on input "VĨNH THÀNH TQ" at bounding box center [137, 112] width 50 height 8
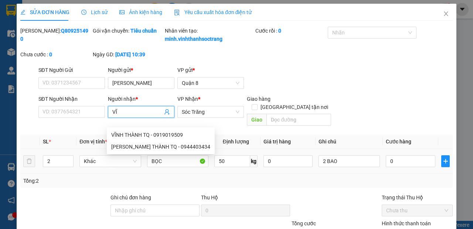
type input "V"
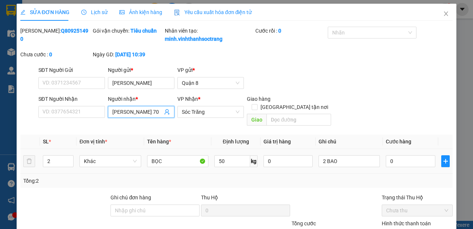
scroll to position [62, 0]
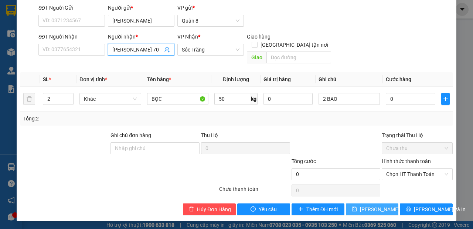
type input "[PERSON_NAME] 70"
click at [365, 210] on span "[PERSON_NAME] thay đổi" at bounding box center [389, 209] width 59 height 8
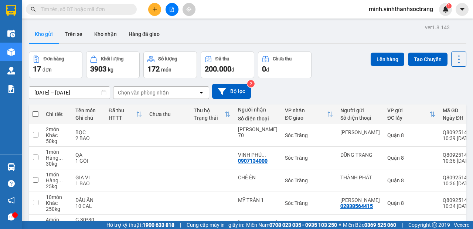
click at [151, 15] on div at bounding box center [171, 9] width 55 height 13
click at [154, 10] on icon "plus" at bounding box center [154, 9] width 5 height 5
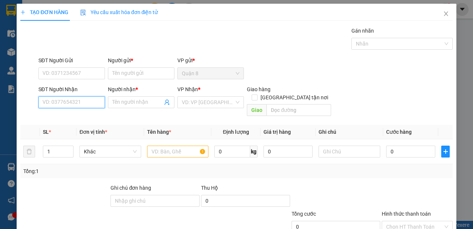
click at [77, 99] on input "SĐT Người Nhận" at bounding box center [71, 102] width 67 height 12
type input "0945247494"
click at [78, 116] on div "0945247494 - KIỆT" at bounding box center [71, 116] width 57 height 8
type input "KIỆT"
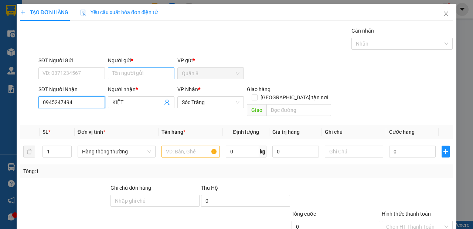
type input "0945247494"
click at [132, 72] on input "Người gửi *" at bounding box center [141, 73] width 67 height 12
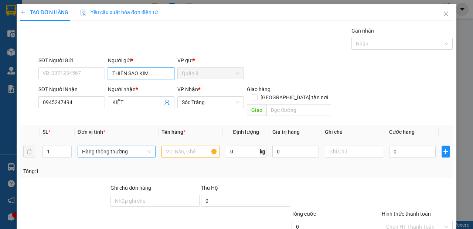
click at [129, 146] on span "Hàng thông thường" at bounding box center [116, 151] width 69 height 11
type input "THIÊN SAO KIM"
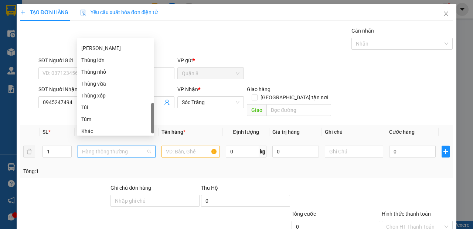
scroll to position [272, 0]
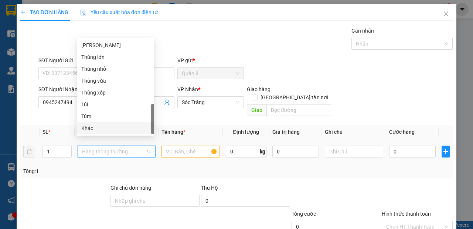
click at [120, 128] on div "Khác" at bounding box center [115, 128] width 68 height 8
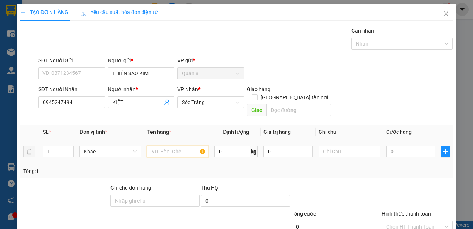
click at [159, 145] on input "text" at bounding box center [178, 151] width 62 height 12
type input "D"
type input "ĐỒ"
type input "10"
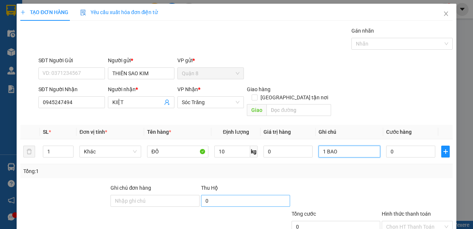
scroll to position [44, 0]
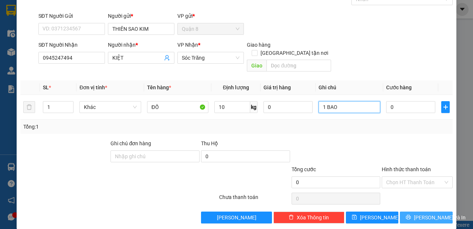
type input "1 BAO"
click at [409, 214] on icon "printer" at bounding box center [408, 216] width 5 height 5
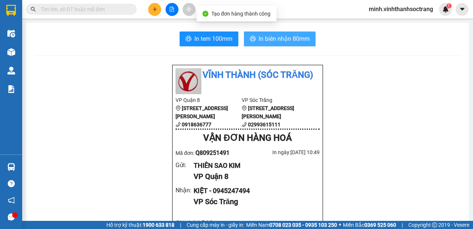
click at [273, 39] on span "In biên nhận 80mm" at bounding box center [284, 38] width 51 height 9
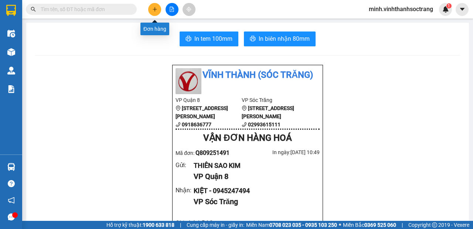
click at [160, 9] on button at bounding box center [154, 9] width 13 height 13
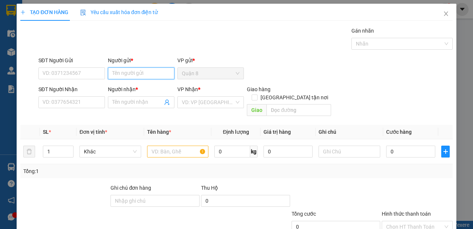
click at [141, 69] on input "Người gửi *" at bounding box center [141, 73] width 67 height 12
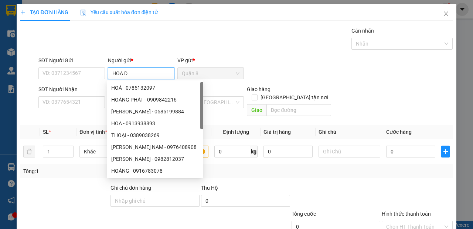
type input "HOA DC"
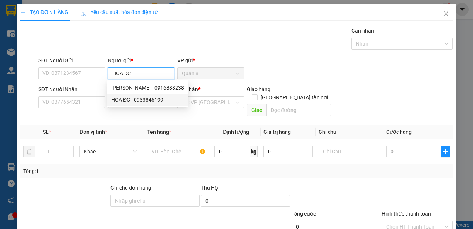
click at [149, 99] on div "HOA ĐC - 0933846199" at bounding box center [147, 99] width 73 height 8
type input "0933846199"
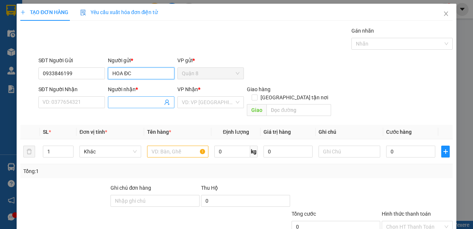
type input "HOA ĐC"
click at [167, 101] on icon "user-add" at bounding box center [167, 102] width 5 height 6
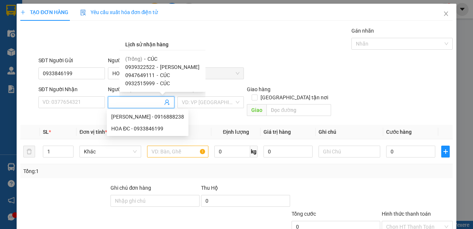
click at [174, 64] on span "[PERSON_NAME]" at bounding box center [180, 67] width 40 height 6
type input "0939322522"
type input "[PERSON_NAME]"
type input "10"
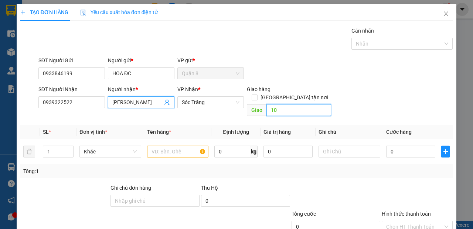
click at [293, 104] on input "10" at bounding box center [299, 110] width 64 height 12
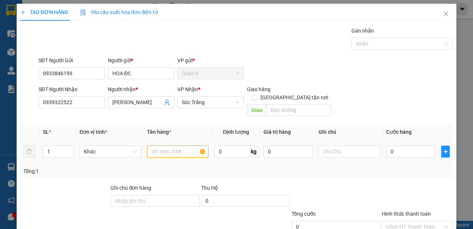
click at [158, 145] on input "text" at bounding box center [178, 151] width 62 height 12
type input "BANH"
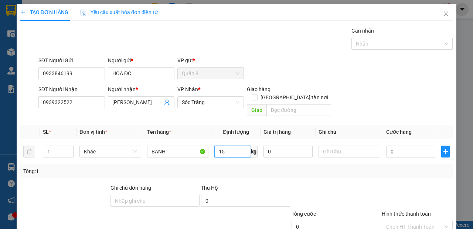
type input "15"
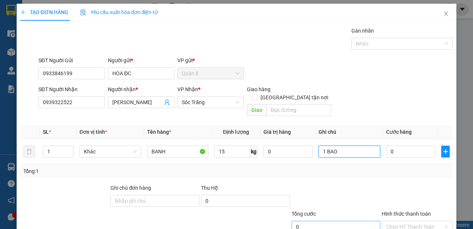
scroll to position [44, 0]
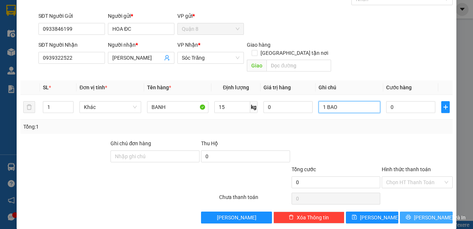
type input "1 BAO"
click at [411, 214] on icon "printer" at bounding box center [408, 216] width 5 height 5
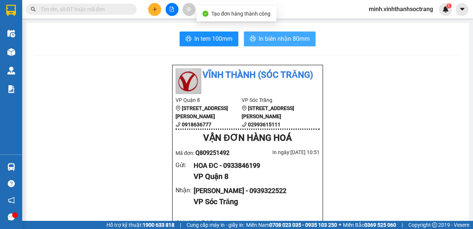
click at [267, 34] on span "In biên nhận 80mm" at bounding box center [284, 38] width 51 height 9
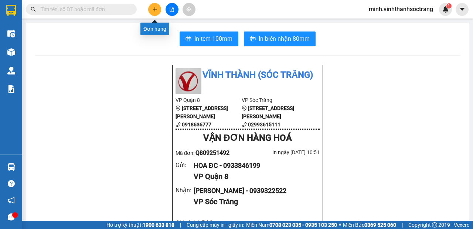
click at [152, 7] on icon "plus" at bounding box center [154, 9] width 5 height 5
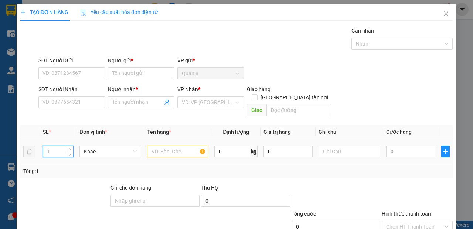
click at [59, 146] on input "1" at bounding box center [58, 151] width 30 height 11
type input "2"
type input "80"
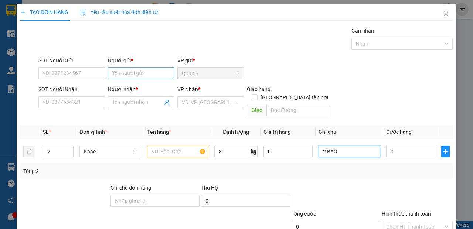
type input "2 BAO"
click at [141, 70] on input "Người gửi *" at bounding box center [141, 73] width 67 height 12
type input "CHÚ HAI"
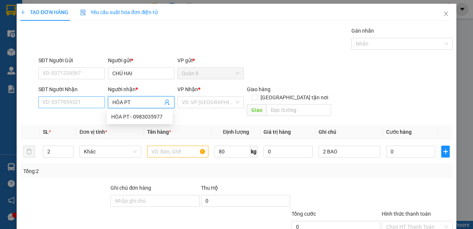
type input "HÒA PT"
drag, startPoint x: 64, startPoint y: 104, endPoint x: 65, endPoint y: 112, distance: 9.1
click at [64, 106] on input "SĐT Người Nhận" at bounding box center [71, 102] width 67 height 12
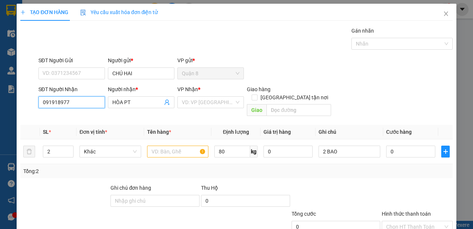
type input "0919189777"
click at [68, 117] on div "0919189777 - HOÀ" at bounding box center [71, 116] width 57 height 8
type input "HOÀ"
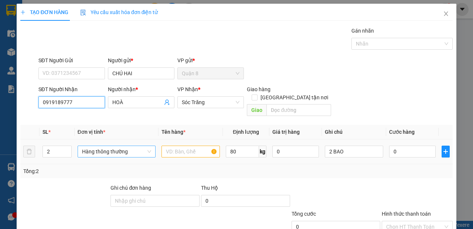
click at [135, 146] on span "Hàng thông thường" at bounding box center [116, 151] width 69 height 11
type input "0919189777"
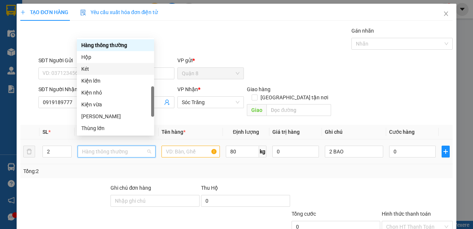
scroll to position [260, 0]
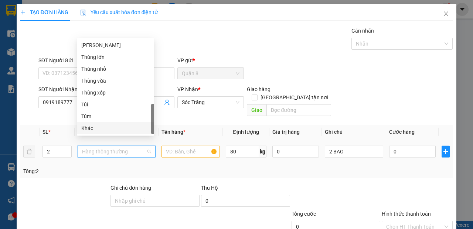
drag, startPoint x: 92, startPoint y: 127, endPoint x: 99, endPoint y: 129, distance: 7.6
click at [93, 127] on div "Khác" at bounding box center [115, 128] width 68 height 8
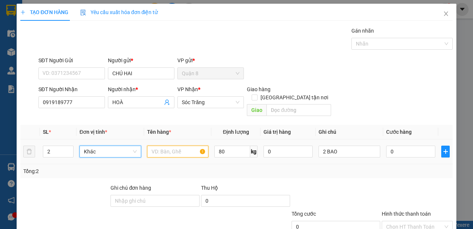
click at [159, 145] on input "text" at bounding box center [178, 151] width 62 height 12
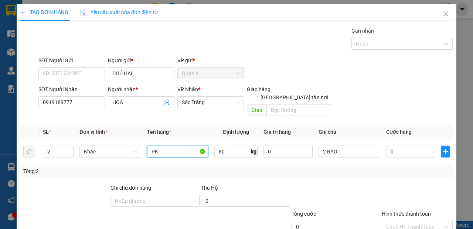
scroll to position [44, 0]
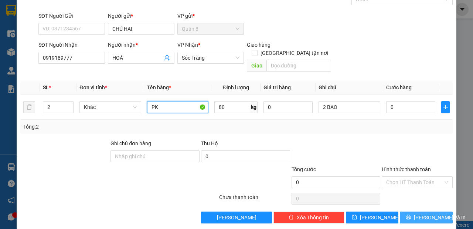
type input "PK"
click at [416, 213] on span "[PERSON_NAME] và In" at bounding box center [440, 217] width 52 height 8
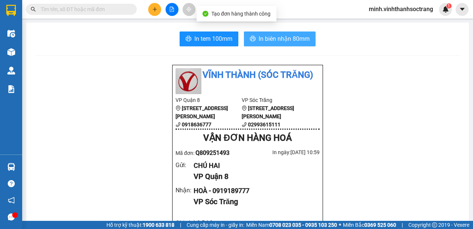
click at [259, 34] on span "In biên nhận 80mm" at bounding box center [284, 38] width 51 height 9
click at [273, 40] on span "In biên nhận 80mm" at bounding box center [284, 38] width 51 height 9
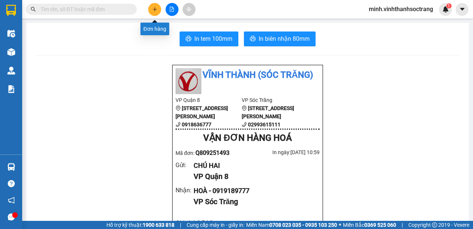
click at [155, 5] on button at bounding box center [154, 9] width 13 height 13
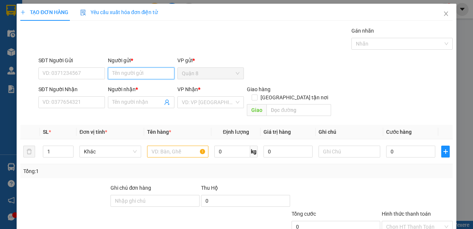
click at [144, 68] on input "Người gửi *" at bounding box center [141, 73] width 67 height 12
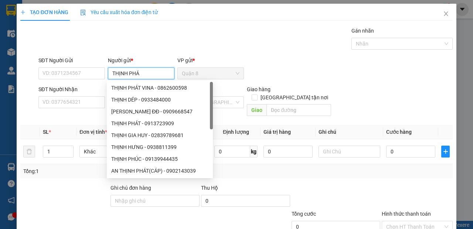
type input "THỊNH PHÁT"
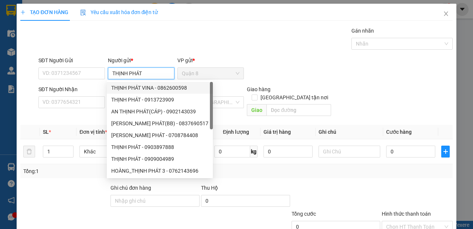
click at [165, 85] on div "THỊNH PHÁT VINA - 0862600598" at bounding box center [159, 88] width 97 height 8
type input "0862600598"
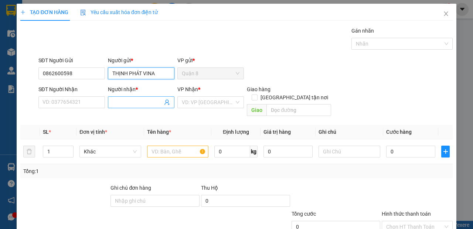
type input "THỊNH PHÁT VINA"
click at [164, 102] on icon "user-add" at bounding box center [167, 102] width 6 height 6
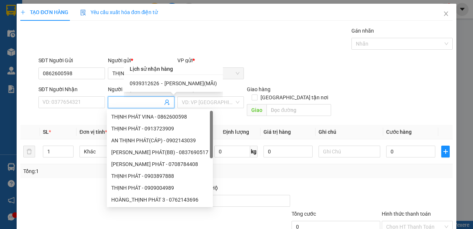
click at [170, 81] on span "[PERSON_NAME](MÃI)" at bounding box center [191, 83] width 53 height 6
type input "0939312626"
type input "[PERSON_NAME](MÃI)"
type input "12"
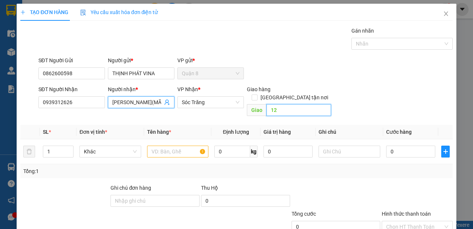
click at [280, 104] on input "12" at bounding box center [299, 110] width 64 height 12
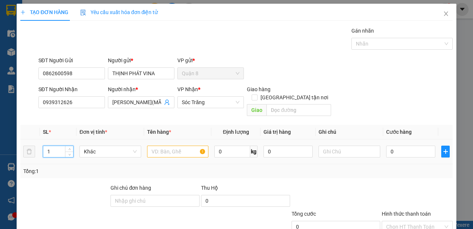
click at [54, 146] on input "1" at bounding box center [58, 151] width 30 height 11
type input "3"
type input "AXIT SẮT"
type input "75"
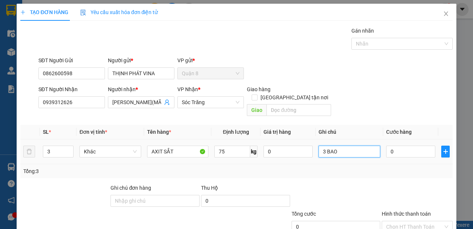
scroll to position [44, 0]
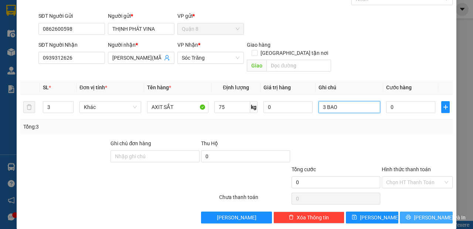
type input "3 BAO"
click at [439, 211] on button "[PERSON_NAME] và In" at bounding box center [426, 217] width 53 height 12
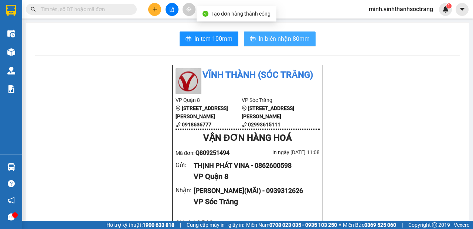
click at [287, 41] on span "In biên nhận 80mm" at bounding box center [284, 38] width 51 height 9
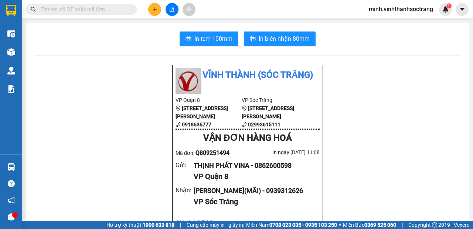
click at [284, 36] on span "In biên nhận 80mm" at bounding box center [284, 38] width 51 height 9
click at [158, 11] on button at bounding box center [154, 9] width 13 height 13
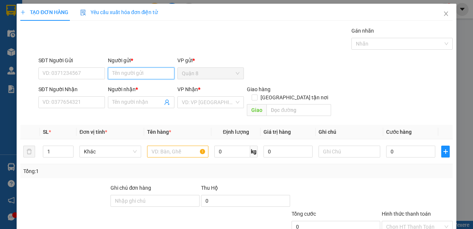
click at [144, 76] on input "Người gửi *" at bounding box center [141, 73] width 67 height 12
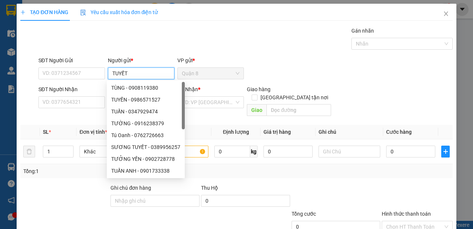
type input "TUYẾT"
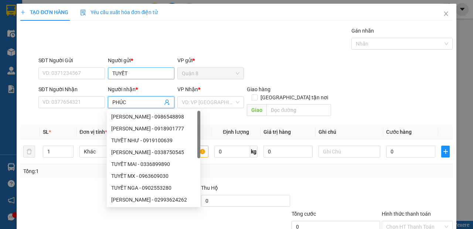
type input "PHÚC"
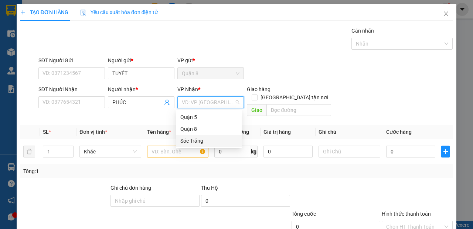
click at [192, 142] on div "Sóc Trăng" at bounding box center [208, 140] width 57 height 8
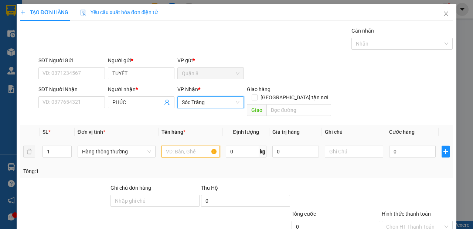
click at [176, 145] on input "text" at bounding box center [191, 151] width 58 height 12
type input "VẢI"
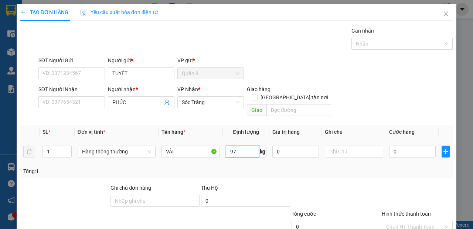
type input "97"
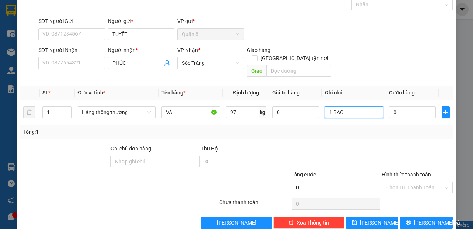
scroll to position [44, 0]
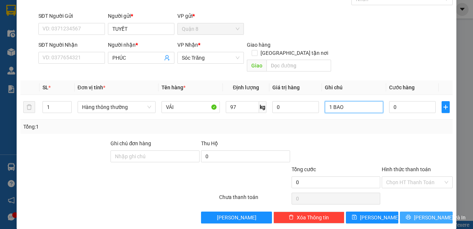
type input "1 BAO"
click at [421, 213] on span "[PERSON_NAME] và In" at bounding box center [440, 217] width 52 height 8
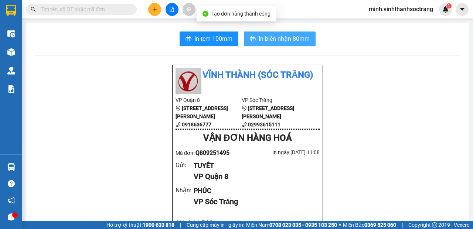
click at [277, 44] on button "In biên nhận 80mm" at bounding box center [280, 38] width 72 height 15
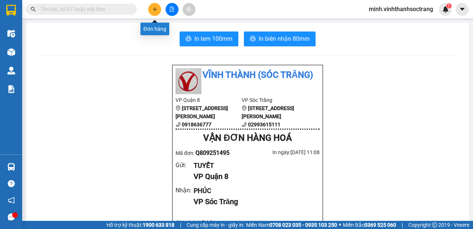
click at [157, 7] on icon "plus" at bounding box center [154, 9] width 5 height 5
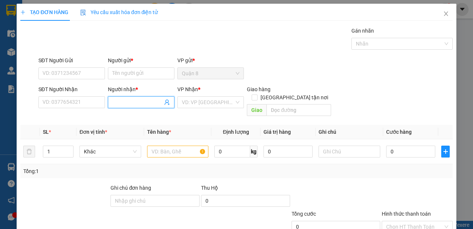
click at [143, 99] on input "Người nhận *" at bounding box center [137, 102] width 50 height 8
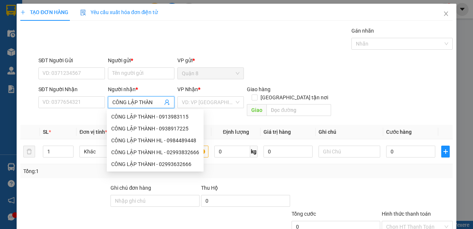
type input "CÔNG LẬP THÀNH"
click at [174, 150] on div "CÔNG LẬP THÀNH HL - 02993832666" at bounding box center [155, 152] width 88 height 8
type input "02993832666"
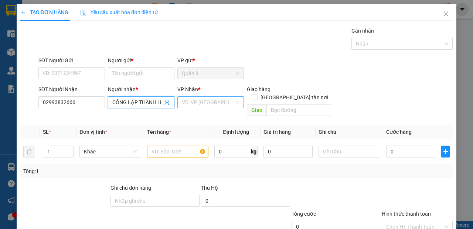
type input "CÔNG LẬP THÀNH HL"
click at [207, 102] on input "search" at bounding box center [208, 102] width 53 height 11
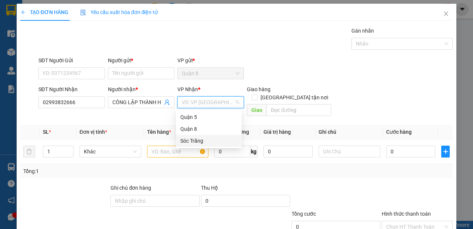
click at [194, 138] on div "Sóc Trăng" at bounding box center [208, 140] width 57 height 8
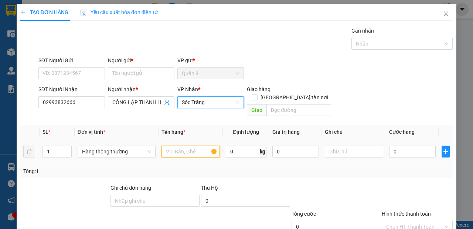
click at [170, 145] on input "text" at bounding box center [191, 151] width 58 height 12
click at [55, 146] on input "1" at bounding box center [57, 151] width 28 height 11
type input "3"
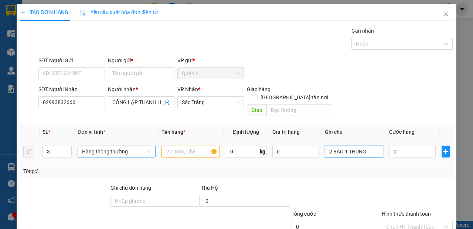
click at [138, 146] on span "Hàng thông thường" at bounding box center [116, 151] width 69 height 11
type input "2 BAO 1 THÙNG"
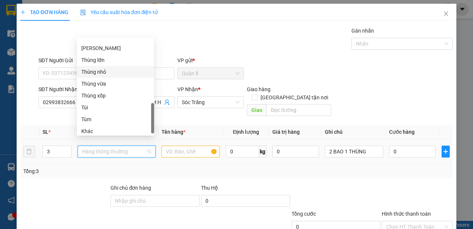
scroll to position [272, 0]
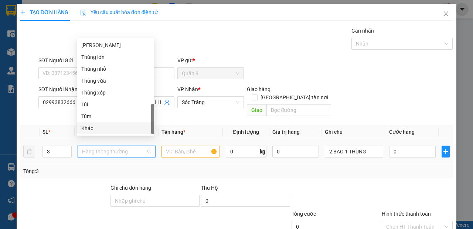
click at [118, 129] on div "Khác" at bounding box center [115, 128] width 68 height 8
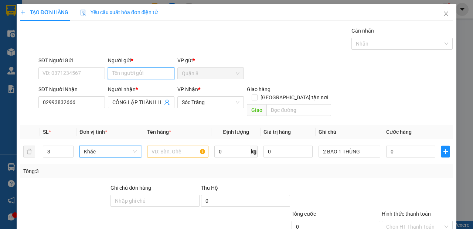
click at [149, 68] on input "Người gửi *" at bounding box center [141, 73] width 67 height 12
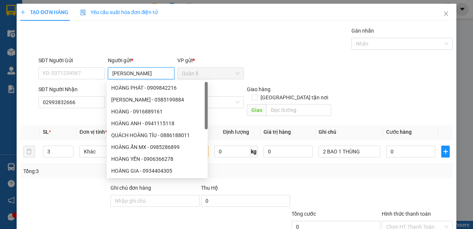
type input "[PERSON_NAME]"
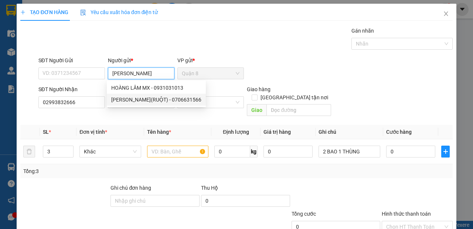
click at [143, 95] on div "[PERSON_NAME](RUỘT) - 0706631566" at bounding box center [156, 99] width 90 height 8
type input "0706631566"
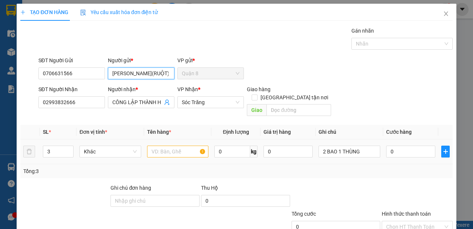
type input "[PERSON_NAME](RUỘT)"
click at [164, 145] on input "text" at bounding box center [178, 151] width 62 height 12
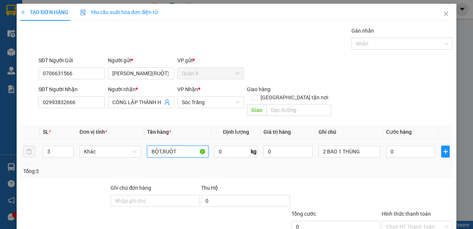
type input "BỘT,RUỘT"
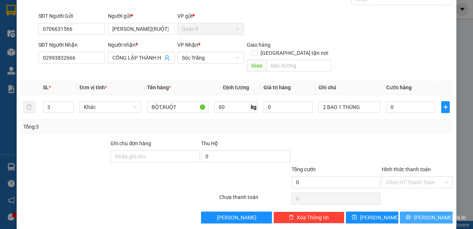
click at [419, 213] on span "[PERSON_NAME] và In" at bounding box center [440, 217] width 52 height 8
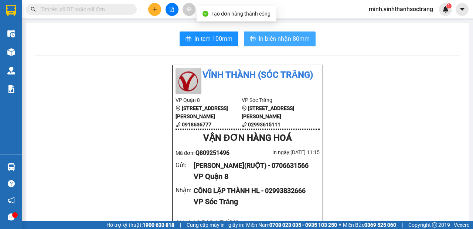
click at [262, 42] on span "In biên nhận 80mm" at bounding box center [284, 38] width 51 height 9
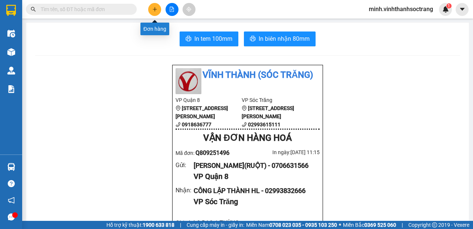
click at [155, 7] on icon "plus" at bounding box center [155, 9] width 0 height 4
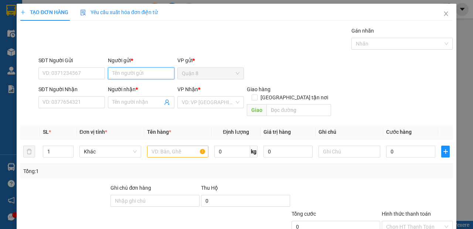
click at [139, 72] on input "Người gửi *" at bounding box center [141, 73] width 67 height 12
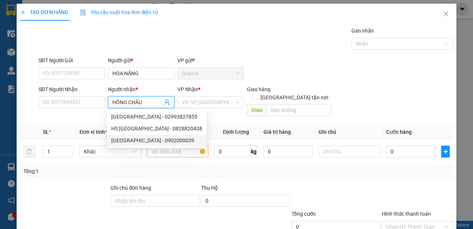
click at [163, 142] on div "[GEOGRAPHIC_DATA] - 0902000039" at bounding box center [156, 140] width 91 height 8
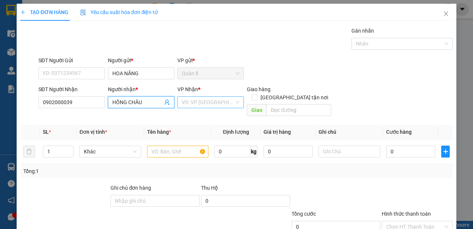
click at [196, 103] on input "search" at bounding box center [208, 102] width 53 height 11
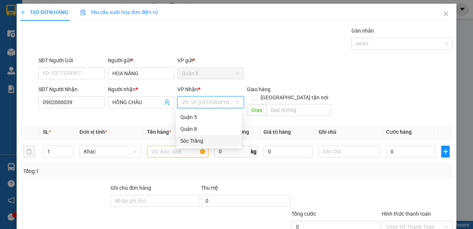
click at [192, 140] on div "Sóc Trăng" at bounding box center [208, 140] width 57 height 8
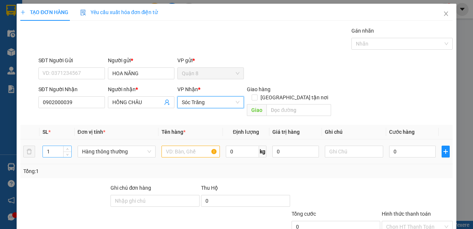
click at [50, 146] on input "1" at bounding box center [57, 151] width 28 height 11
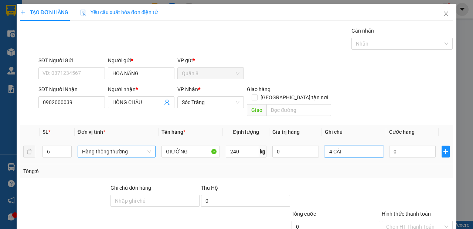
click at [142, 146] on span "Hàng thông thường" at bounding box center [116, 151] width 69 height 11
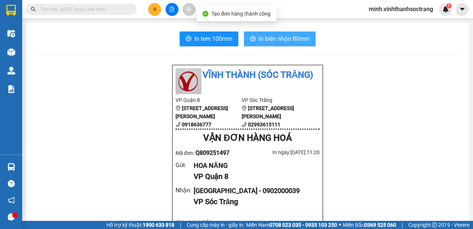
click at [288, 40] on span "In biên nhận 80mm" at bounding box center [284, 38] width 51 height 9
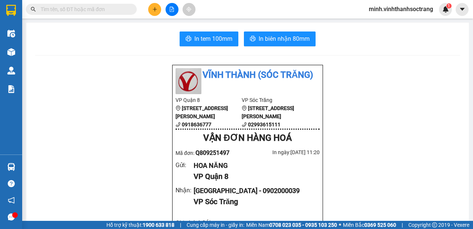
click at [154, 4] on button at bounding box center [154, 9] width 13 height 13
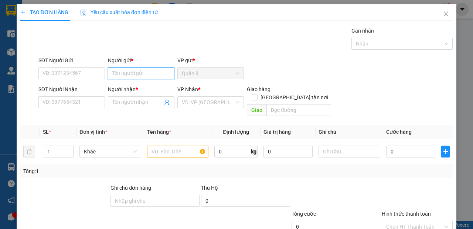
click at [141, 68] on input "Người gửi *" at bounding box center [141, 73] width 67 height 12
click at [161, 86] on div "TƯƠI THẢO - 0972546484" at bounding box center [142, 88] width 62 height 8
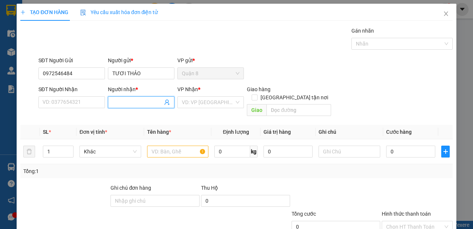
click at [166, 101] on icon "user-add" at bounding box center [167, 102] width 6 height 6
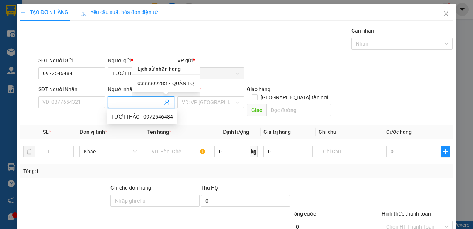
click at [176, 84] on span "QUÂN TQ" at bounding box center [183, 83] width 22 height 6
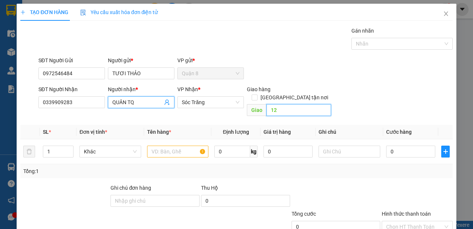
click at [275, 104] on input "12" at bounding box center [299, 110] width 64 height 12
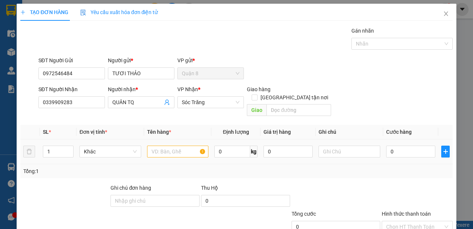
click at [160, 148] on div at bounding box center [178, 151] width 62 height 15
click at [163, 145] on input "text" at bounding box center [178, 151] width 62 height 12
click at [164, 145] on input "text" at bounding box center [178, 151] width 62 height 12
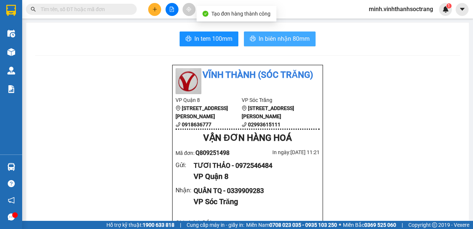
click at [287, 42] on span "In biên nhận 80mm" at bounding box center [284, 38] width 51 height 9
